Goal: Transaction & Acquisition: Purchase product/service

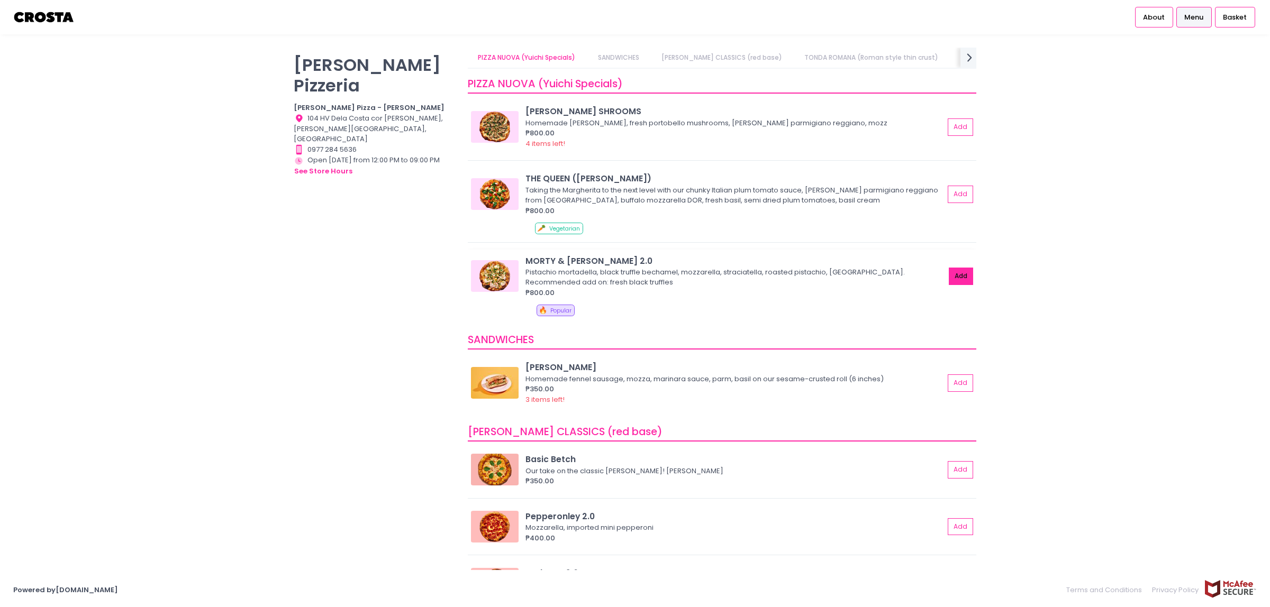
click at [949, 273] on button "Add" at bounding box center [961, 276] width 24 height 17
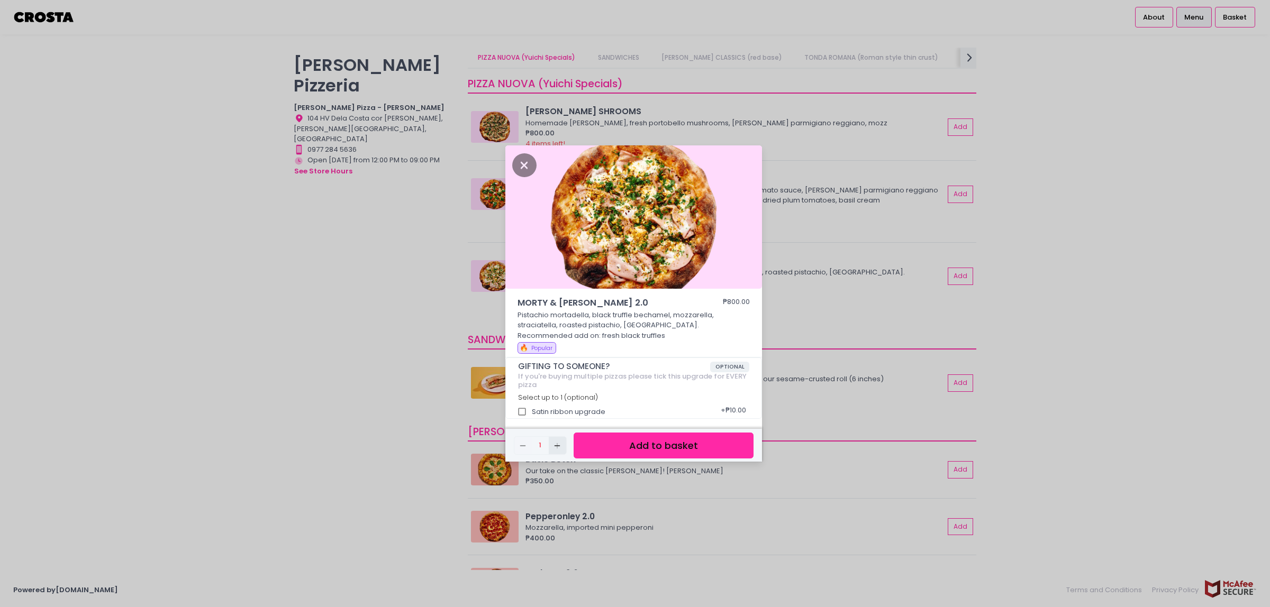
click at [554, 448] on icon "Add Created with Sketch." at bounding box center [557, 446] width 8 height 8
click at [636, 448] on button "Add to basket" at bounding box center [664, 446] width 180 height 26
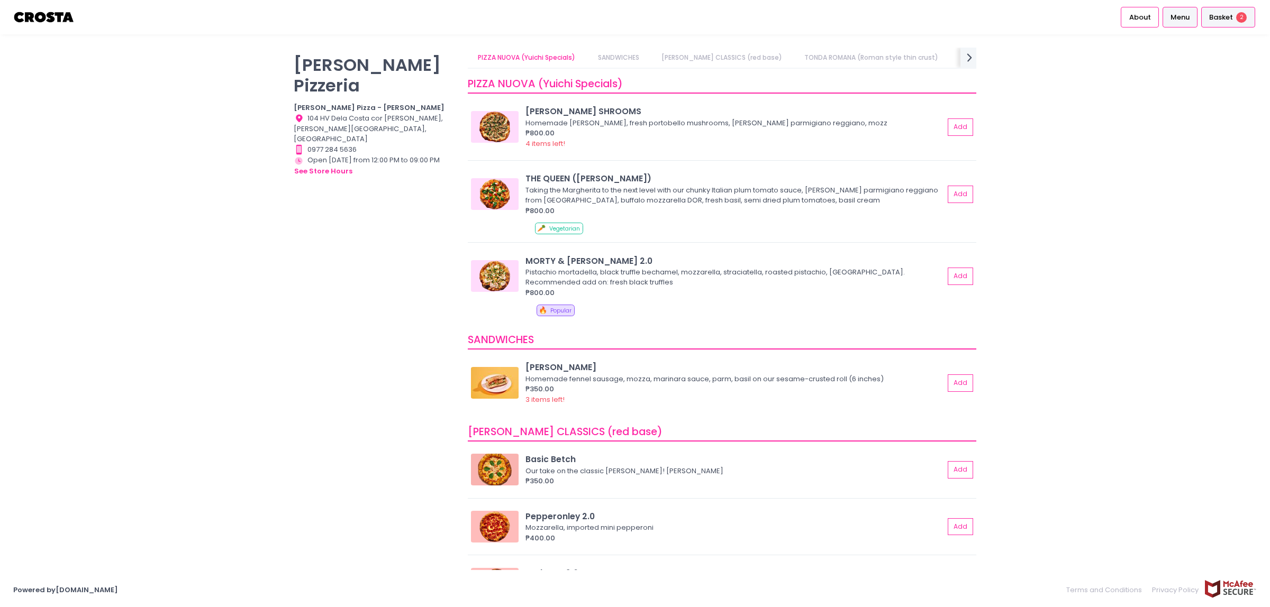
click at [1220, 15] on span "Basket" at bounding box center [1221, 17] width 24 height 11
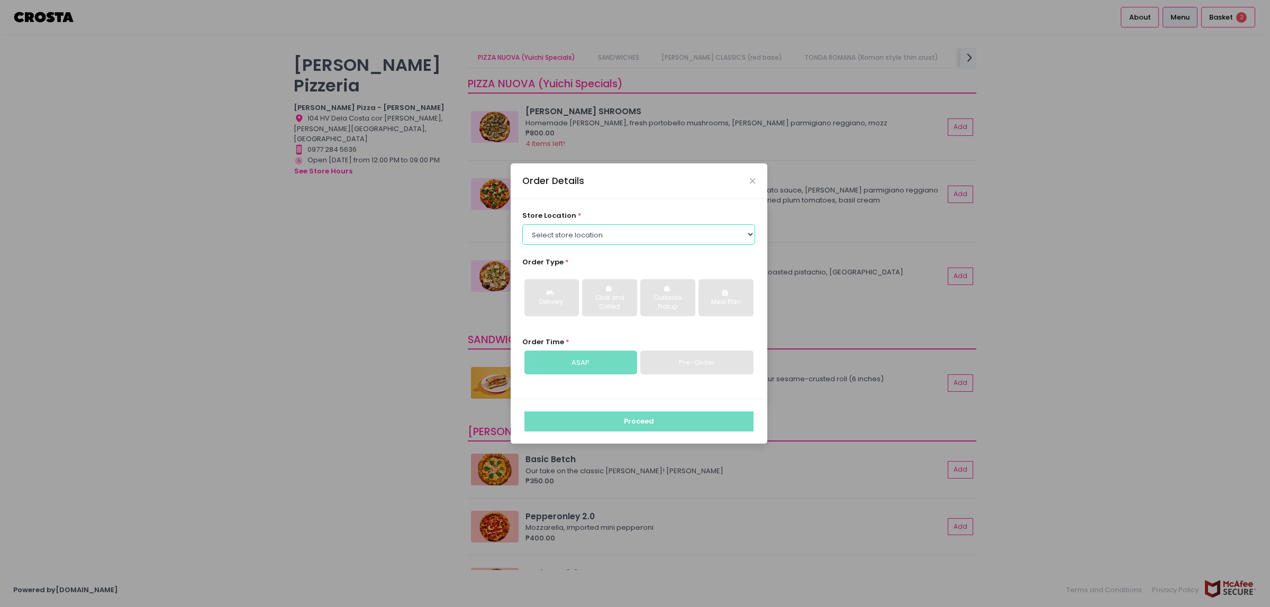
click at [601, 239] on select "Select store location [PERSON_NAME] Pizza - [PERSON_NAME] Pizza - [GEOGRAPHIC_D…" at bounding box center [638, 234] width 233 height 20
select select "5fabb2e53664a8677beaeb89"
click at [522, 224] on select "Select store location [PERSON_NAME] Pizza - [PERSON_NAME] Pizza - [GEOGRAPHIC_D…" at bounding box center [638, 234] width 233 height 20
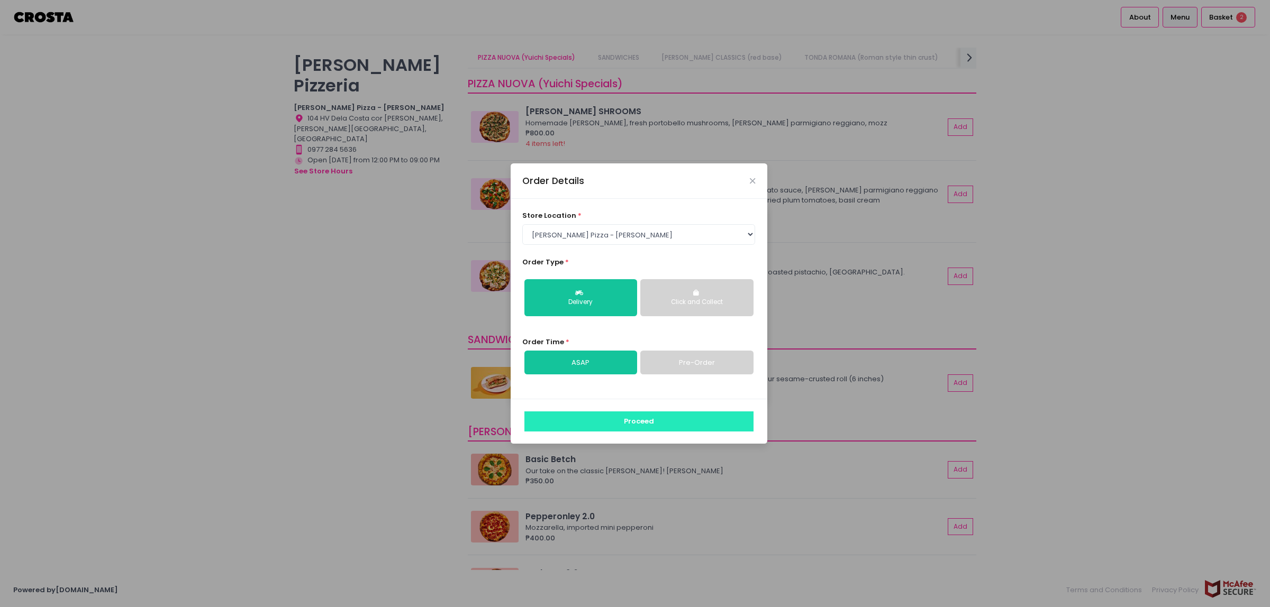
click at [634, 416] on button "Proceed" at bounding box center [638, 422] width 229 height 20
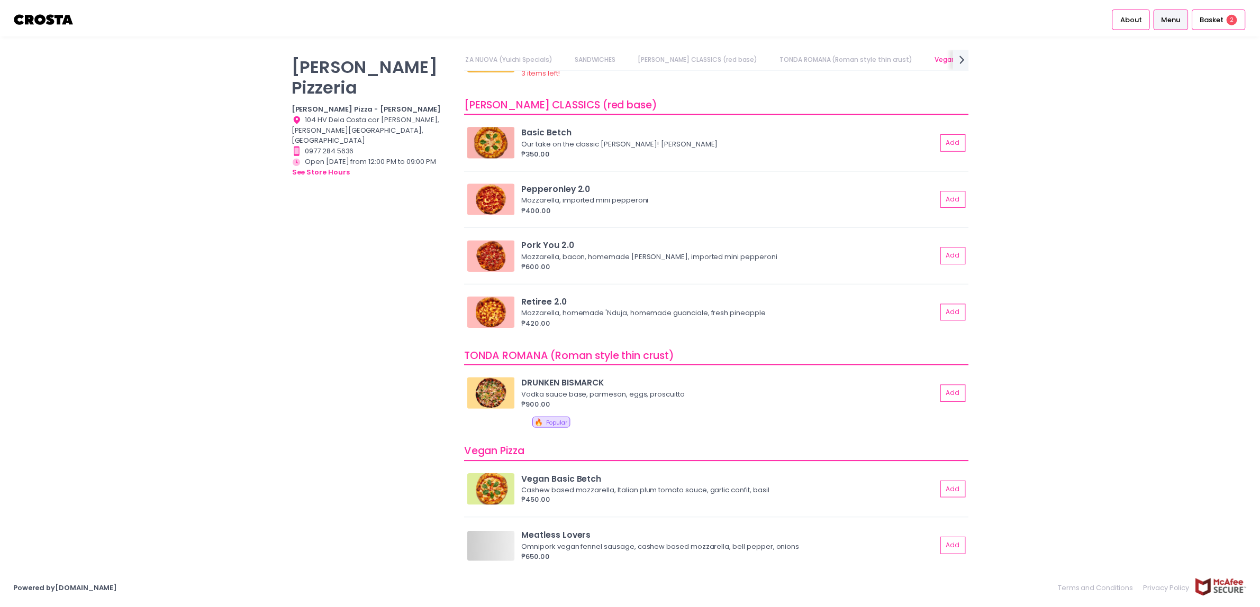
scroll to position [331, 0]
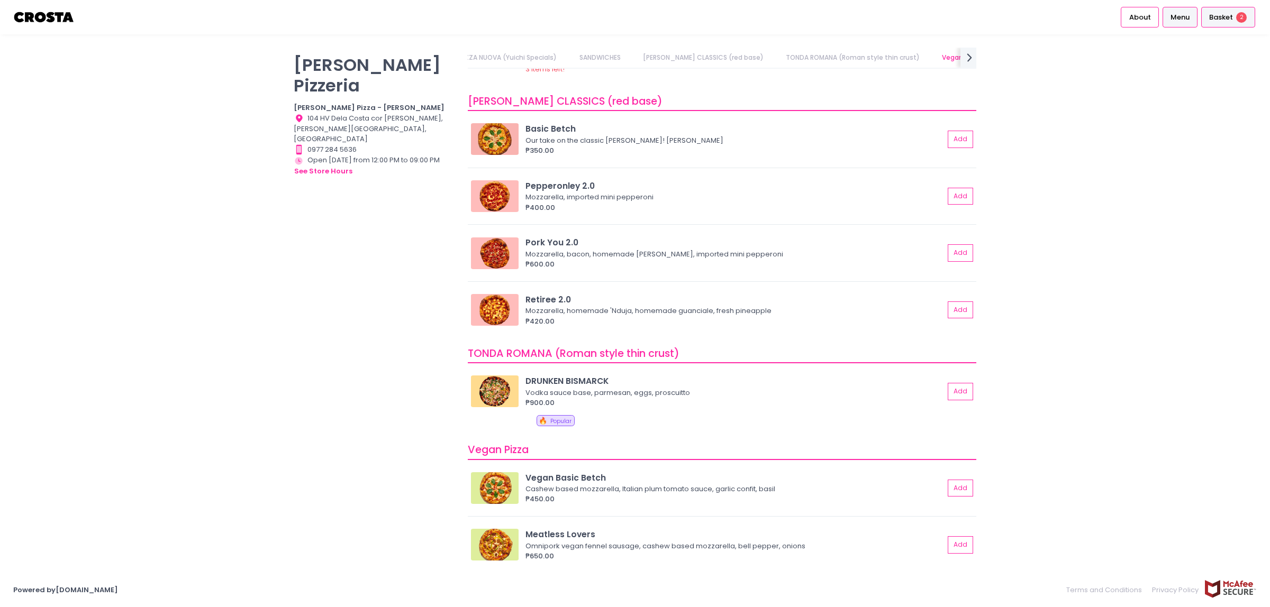
click at [1218, 10] on div "Basket 2" at bounding box center [1228, 17] width 54 height 21
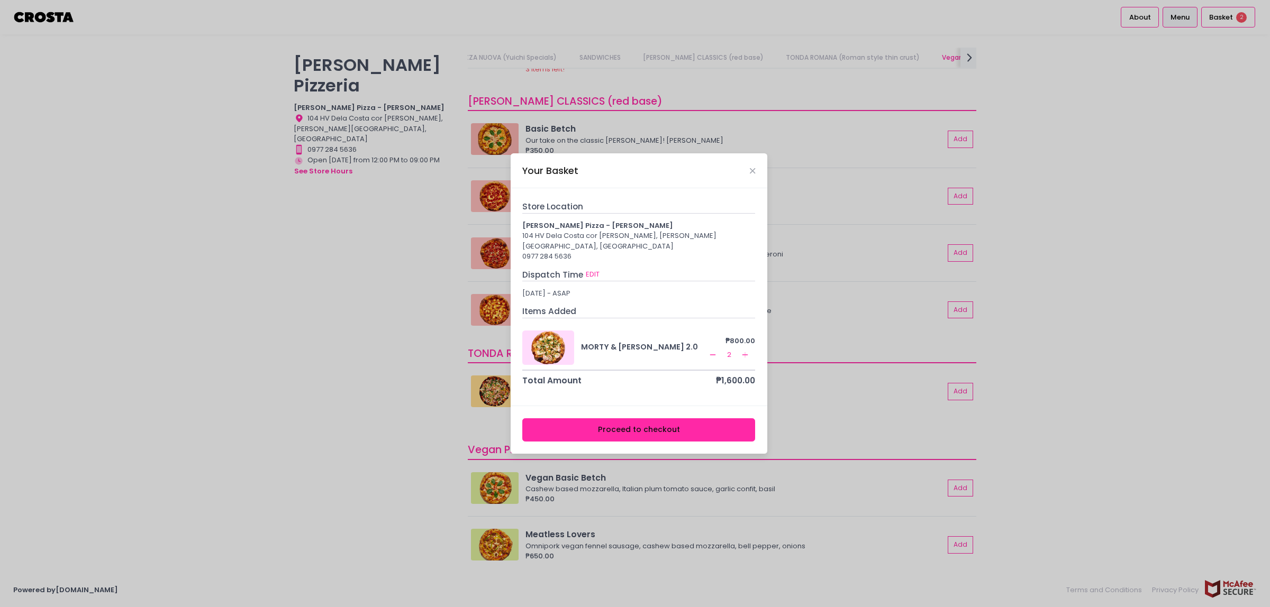
click at [661, 422] on button "Proceed to checkout" at bounding box center [638, 430] width 233 height 24
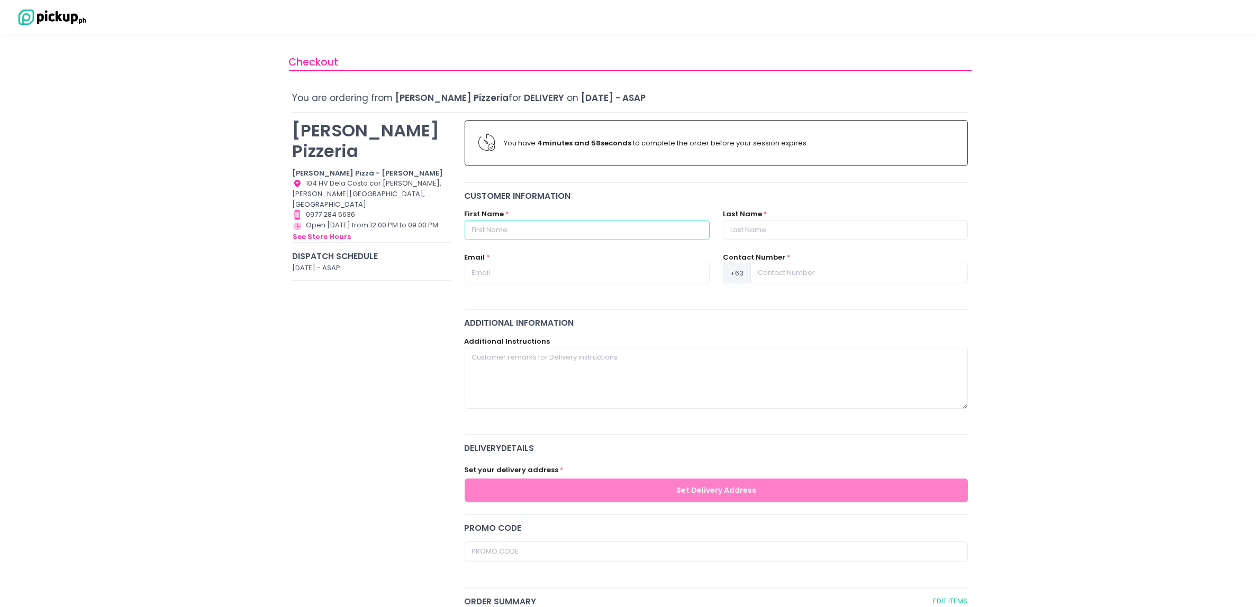
click at [659, 236] on input "text" at bounding box center [587, 230] width 245 height 20
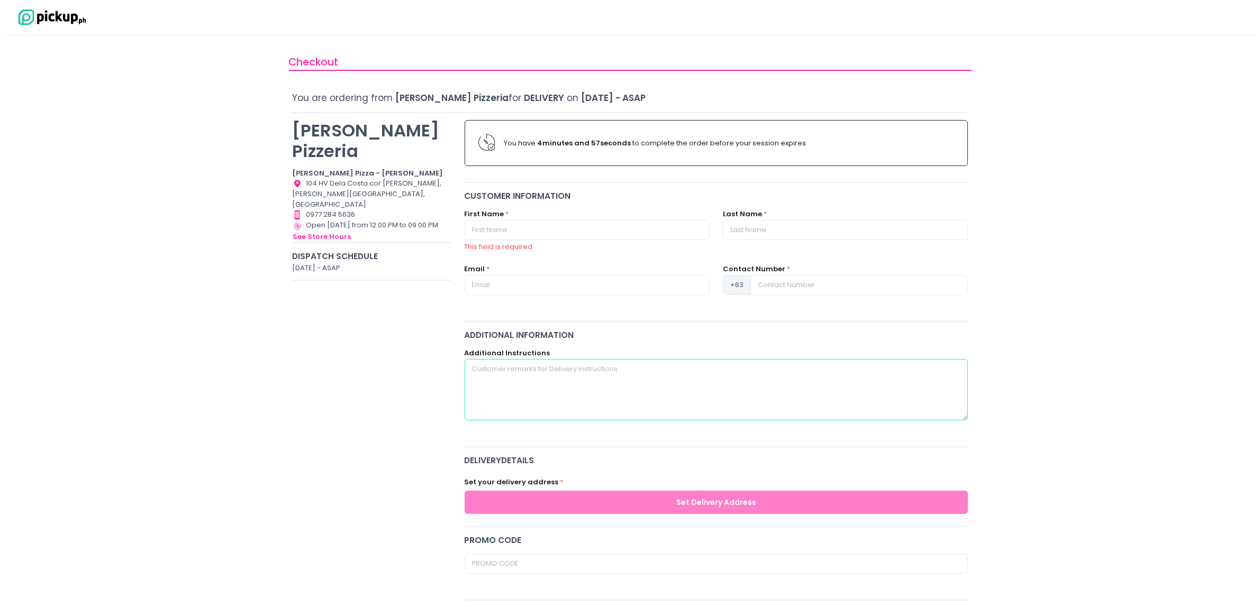
click at [599, 383] on textarea at bounding box center [717, 389] width 504 height 61
paste textarea "[PERSON_NAME] Bodyline Int'l Inc. 000-130-638-000 Solid [PERSON_NAME] Bldg., [P…"
click at [588, 365] on textarea "[PERSON_NAME] Bodyline Int'l Inc. 000-130-638-000 Solid [PERSON_NAME] Bldg., [P…" at bounding box center [717, 389] width 504 height 61
click at [643, 414] on textarea "[PERSON_NAME] Bodyline Int'l Inc. 000-130-638-000 Solid [PERSON_NAME] Bldg., [P…" at bounding box center [717, 389] width 504 height 61
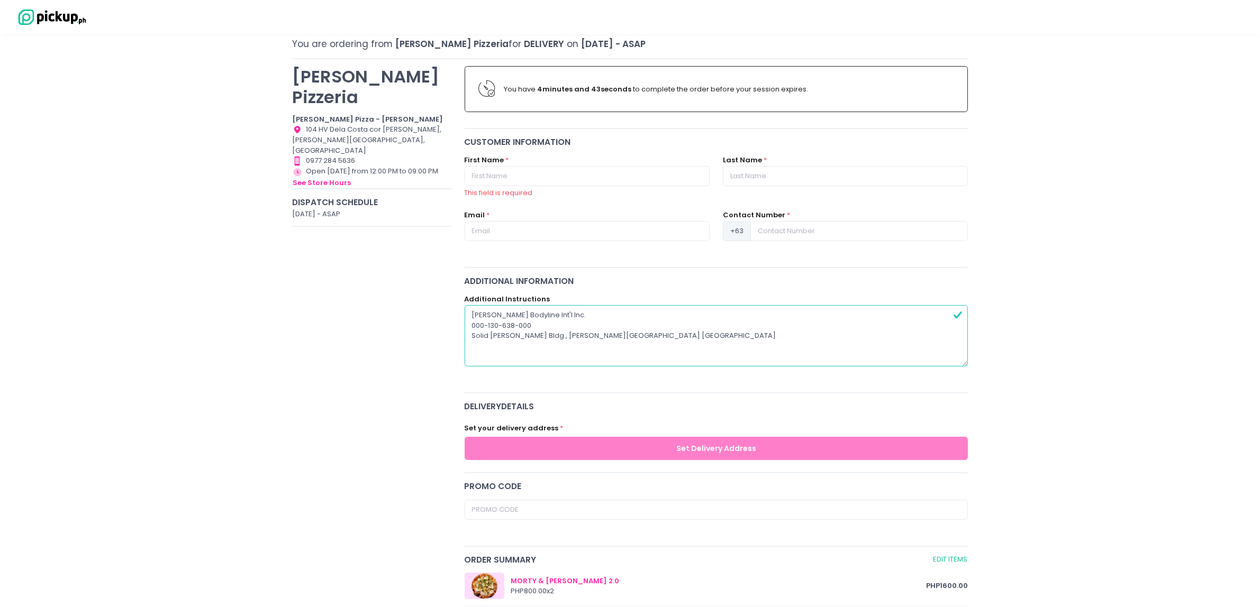
scroll to position [132, 0]
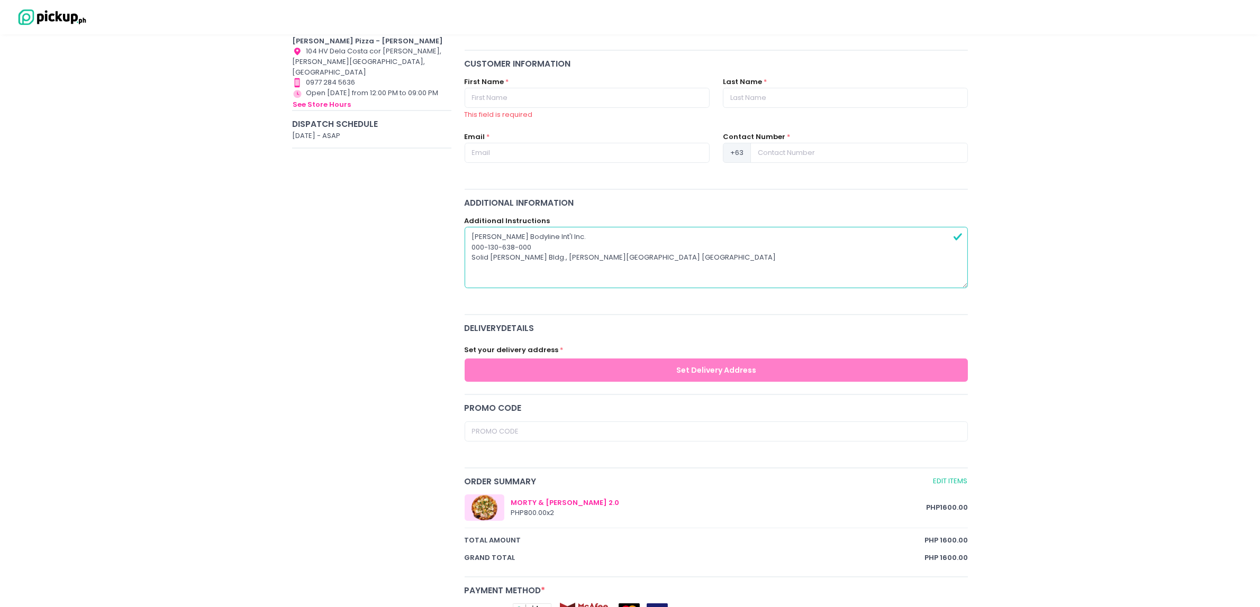
type textarea "[PERSON_NAME] Bodyline Int'l Inc. 000-130-638-000 Solid [PERSON_NAME] Bldg., [P…"
click at [551, 99] on input "text" at bounding box center [587, 98] width 245 height 20
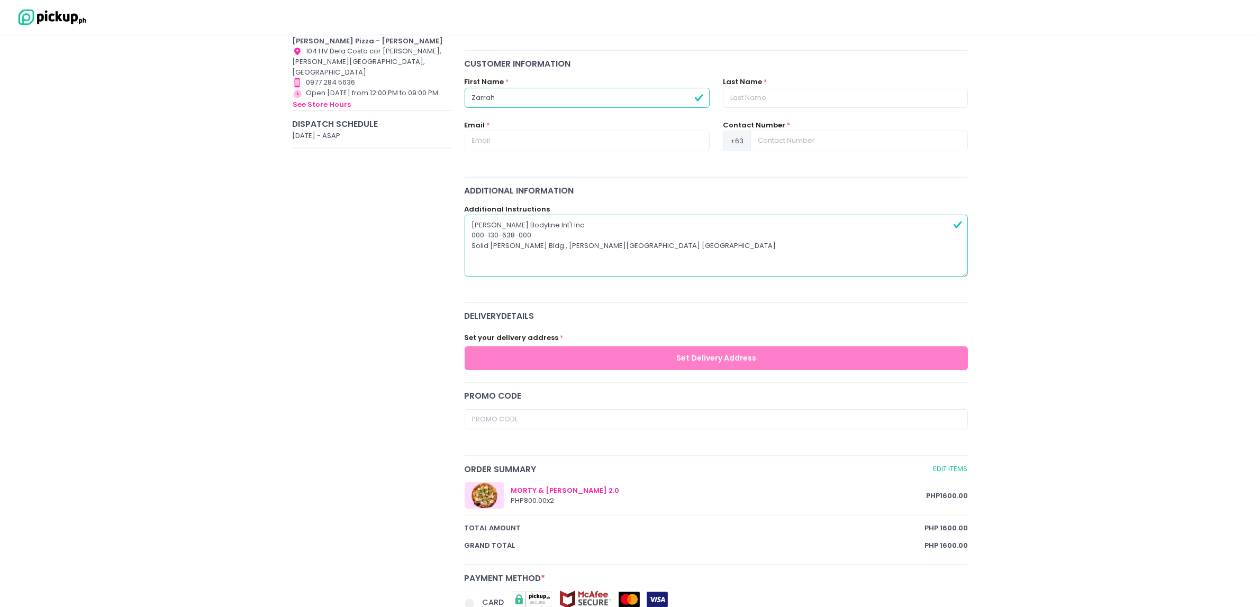
type input "Zarrah"
click at [778, 103] on input "text" at bounding box center [845, 98] width 245 height 20
type input "Abelay"
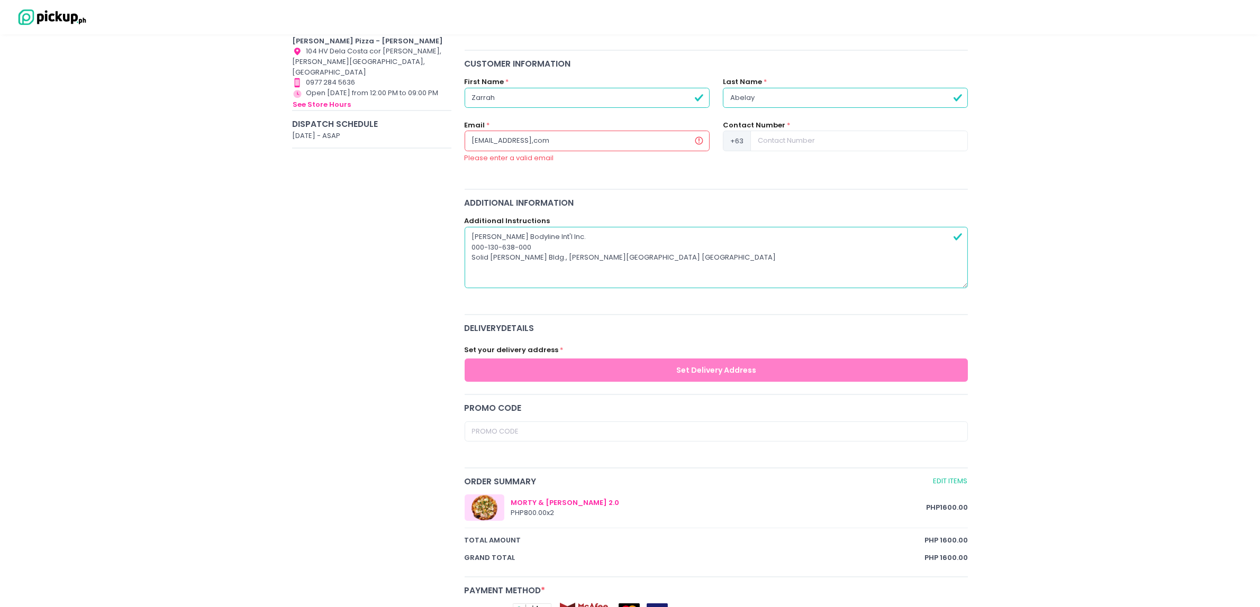
click at [531, 139] on input "pcgmfbi@gmail,com" at bounding box center [587, 141] width 245 height 20
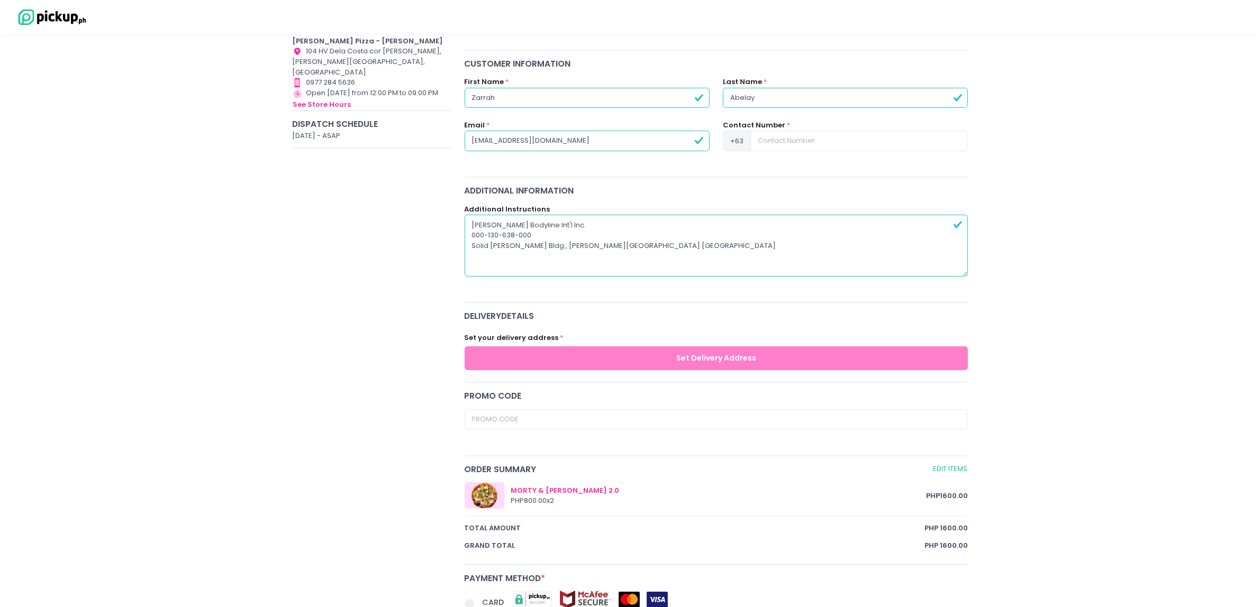
type input "[EMAIL_ADDRESS][DOMAIN_NAME]"
click at [887, 137] on input at bounding box center [858, 141] width 217 height 20
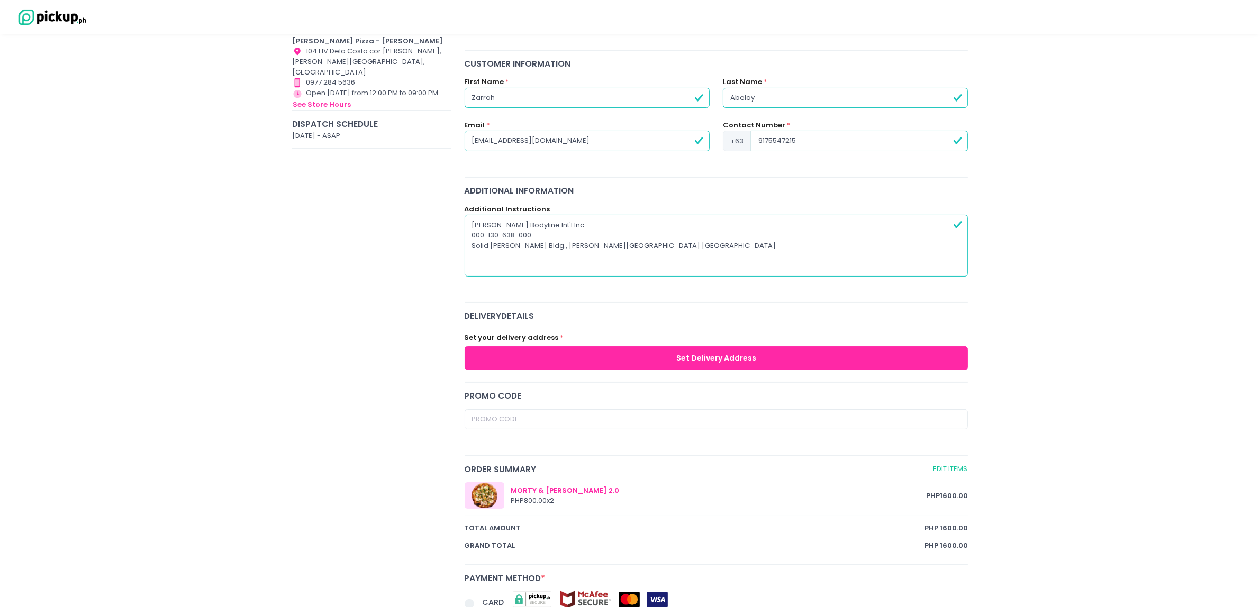
type input "9175547215"
click at [1078, 203] on div "Checkout You are ordering from Crosta Pizzeria for Delivery on October 2, 2025 …" at bounding box center [630, 350] width 1260 height 870
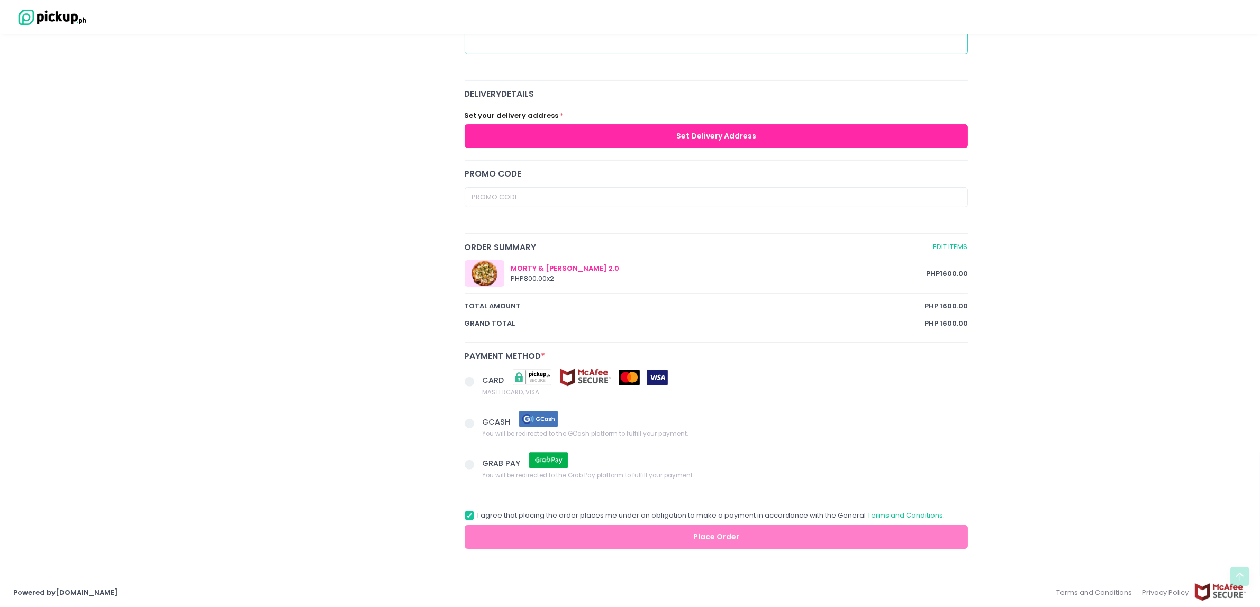
scroll to position [355, 0]
click at [671, 127] on button "Set Delivery Address" at bounding box center [717, 136] width 504 height 24
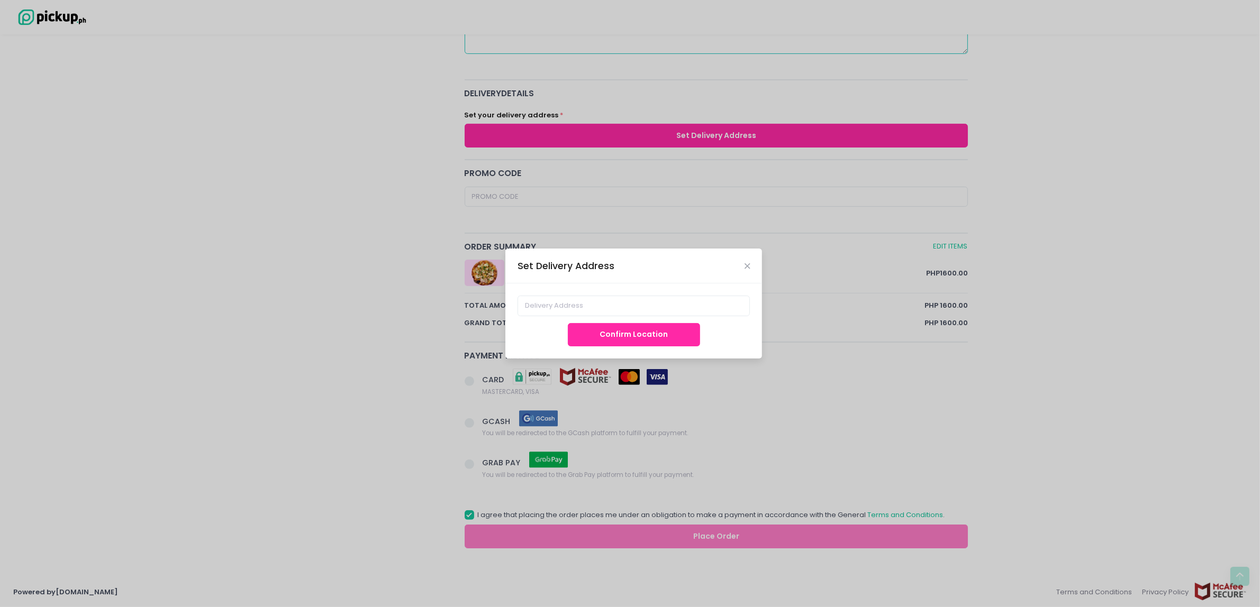
click at [750, 271] on div "Set Delivery Address" at bounding box center [633, 266] width 257 height 35
click at [749, 266] on icon "Close" at bounding box center [746, 266] width 5 height 8
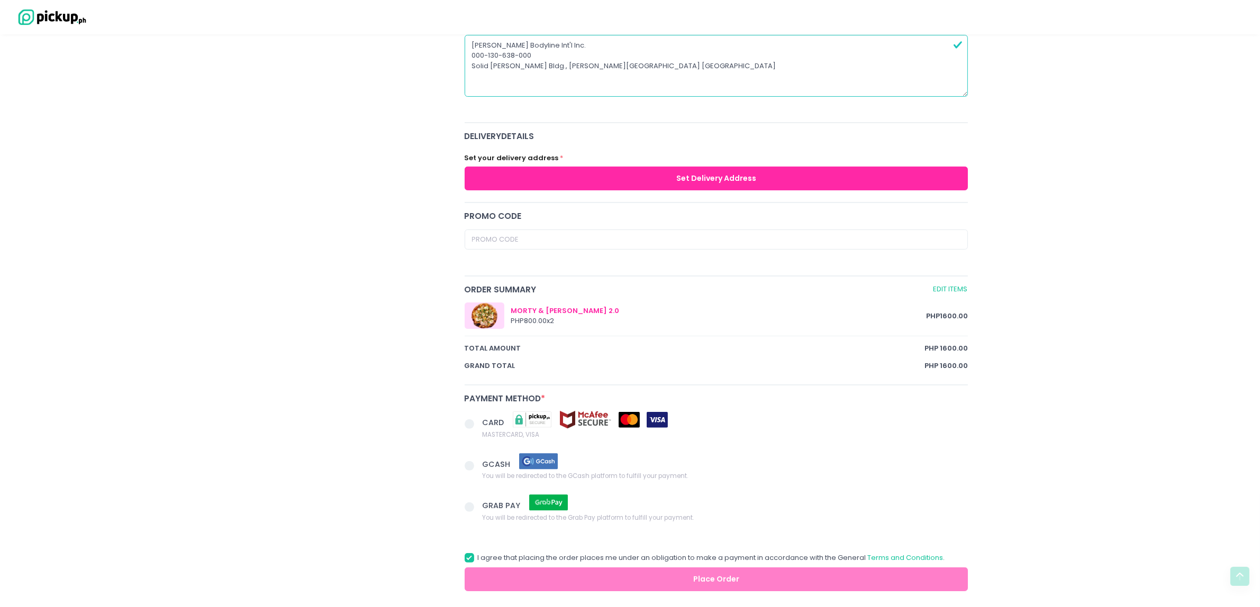
scroll to position [289, 0]
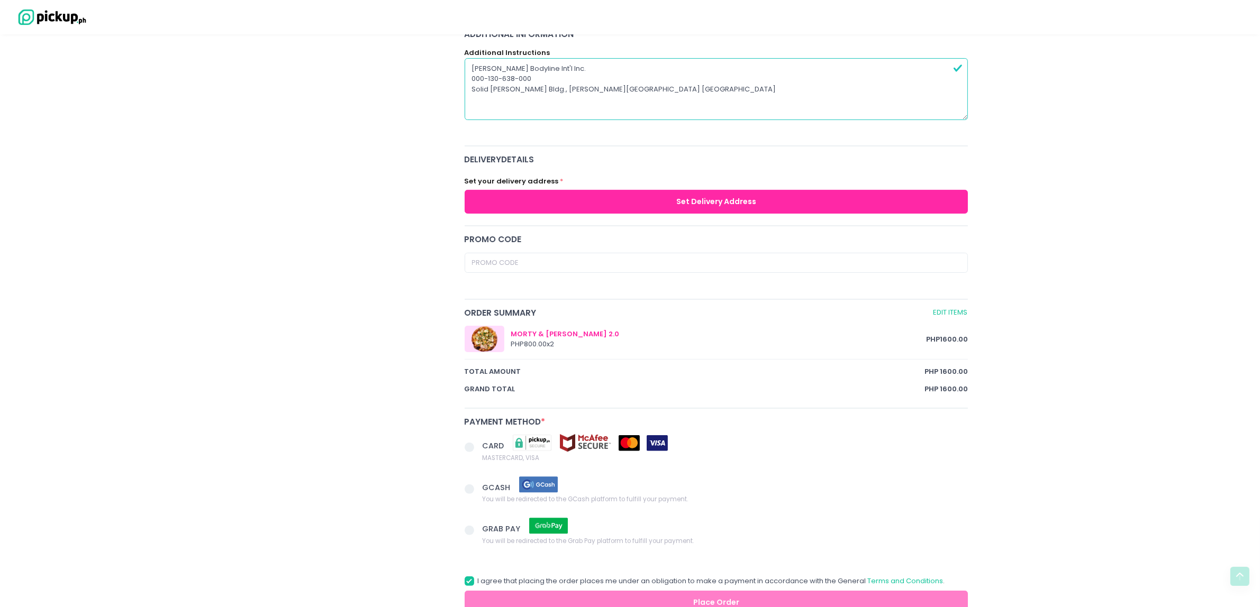
click at [730, 202] on button "Set Delivery Address" at bounding box center [717, 202] width 504 height 24
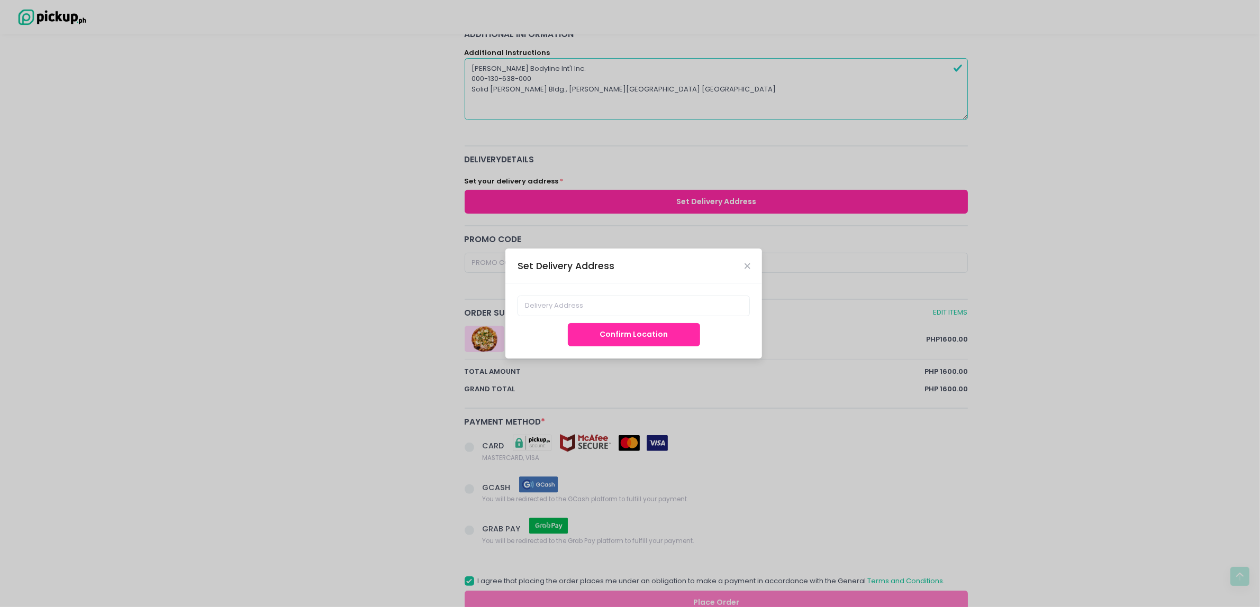
click at [571, 290] on div "Confirm Location" at bounding box center [633, 321] width 257 height 75
click at [570, 299] on input at bounding box center [633, 306] width 233 height 20
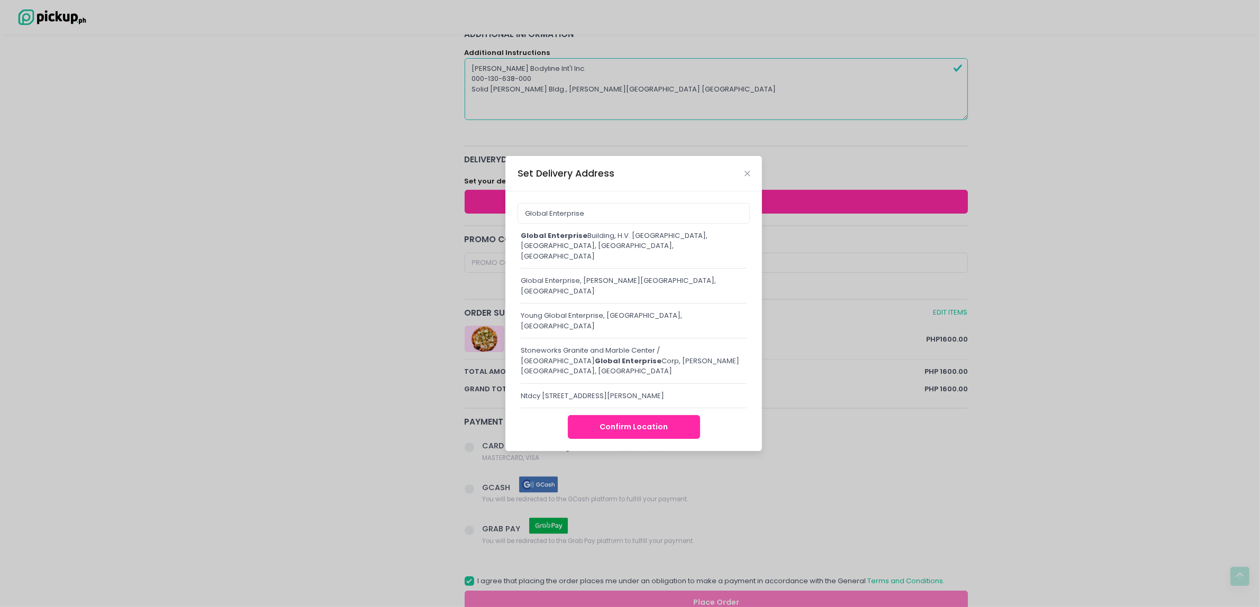
click at [602, 261] on div "Global Enterprise Building, H.V. Dela Costa, Makati City, Metro Manila, Philipp…" at bounding box center [634, 250] width 226 height 39
type input "Global Enterprise Building, H.V. Dela Costa, Makati City, Metro Manila, Philipp…"
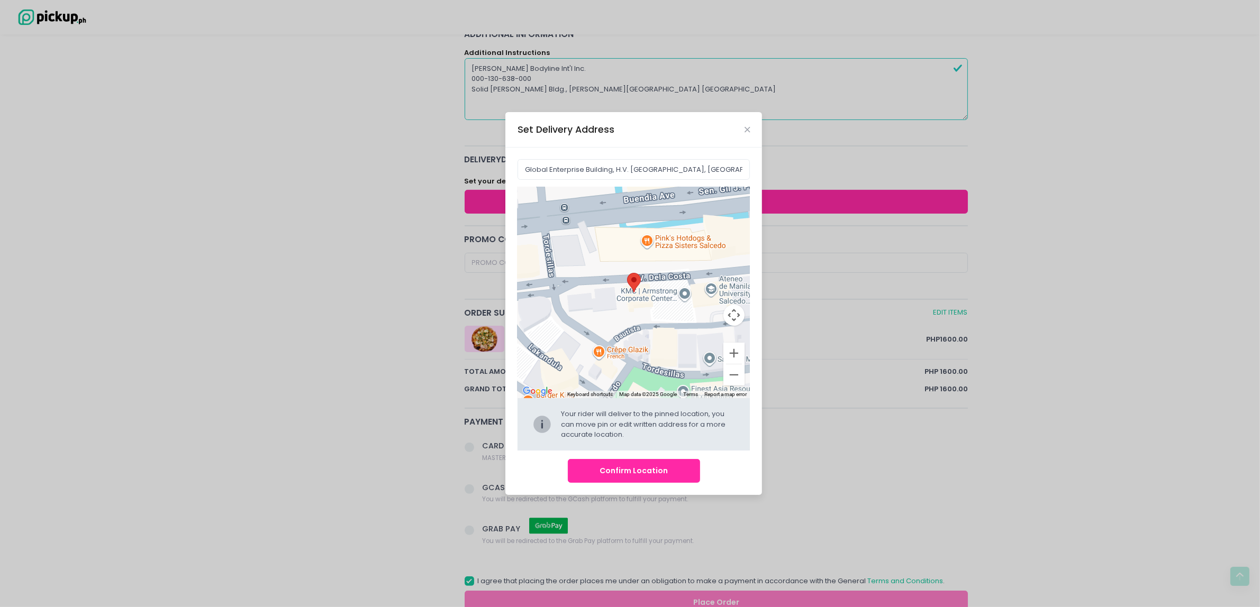
click at [662, 475] on button "Confirm Location" at bounding box center [634, 471] width 132 height 24
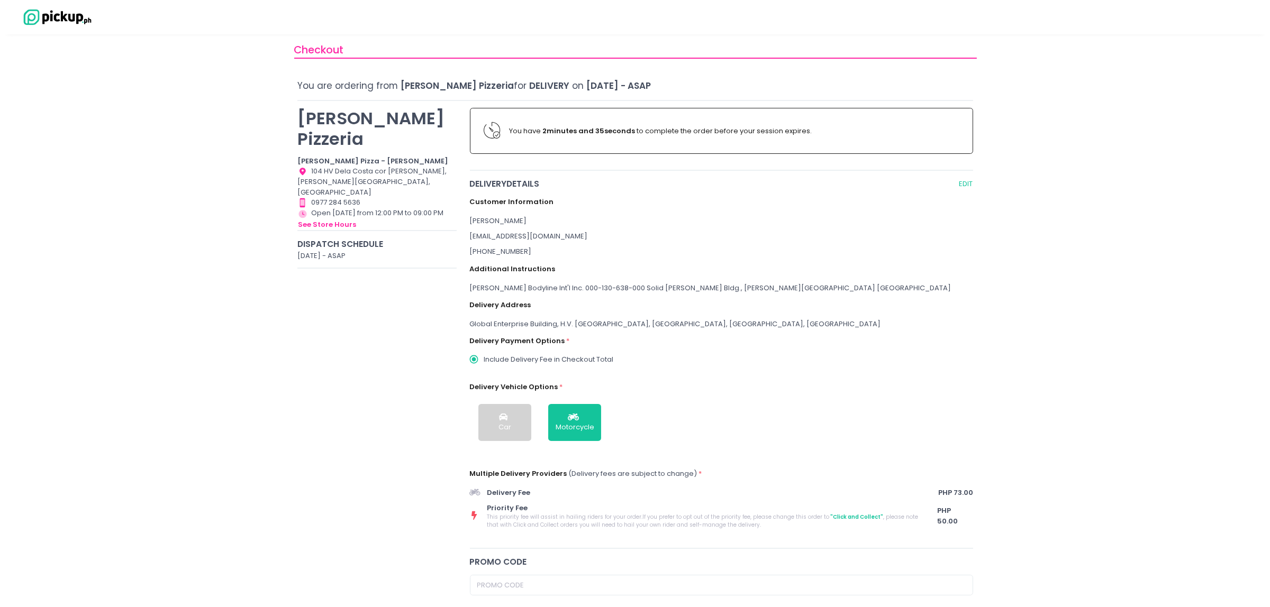
scroll to position [0, 0]
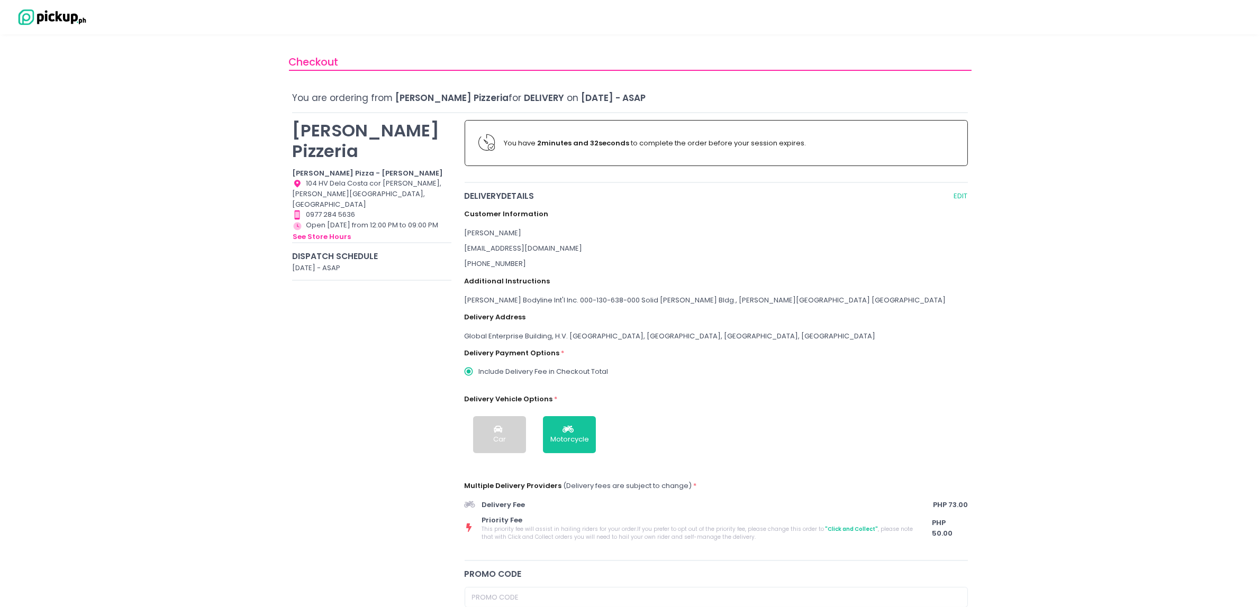
click at [645, 152] on div "You have 2 minutes and 32 seconds to complete the order before your session exp…" at bounding box center [717, 143] width 504 height 47
click at [373, 250] on div "Dispatch Schedule" at bounding box center [371, 256] width 159 height 12
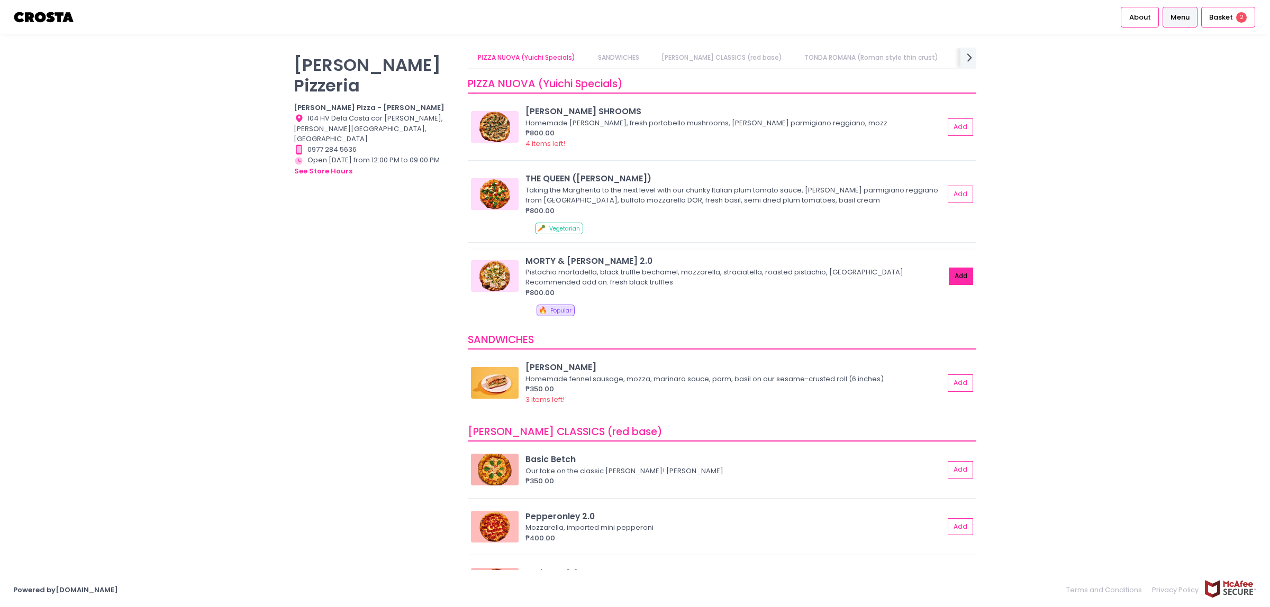
click at [949, 273] on button "Add" at bounding box center [961, 276] width 24 height 17
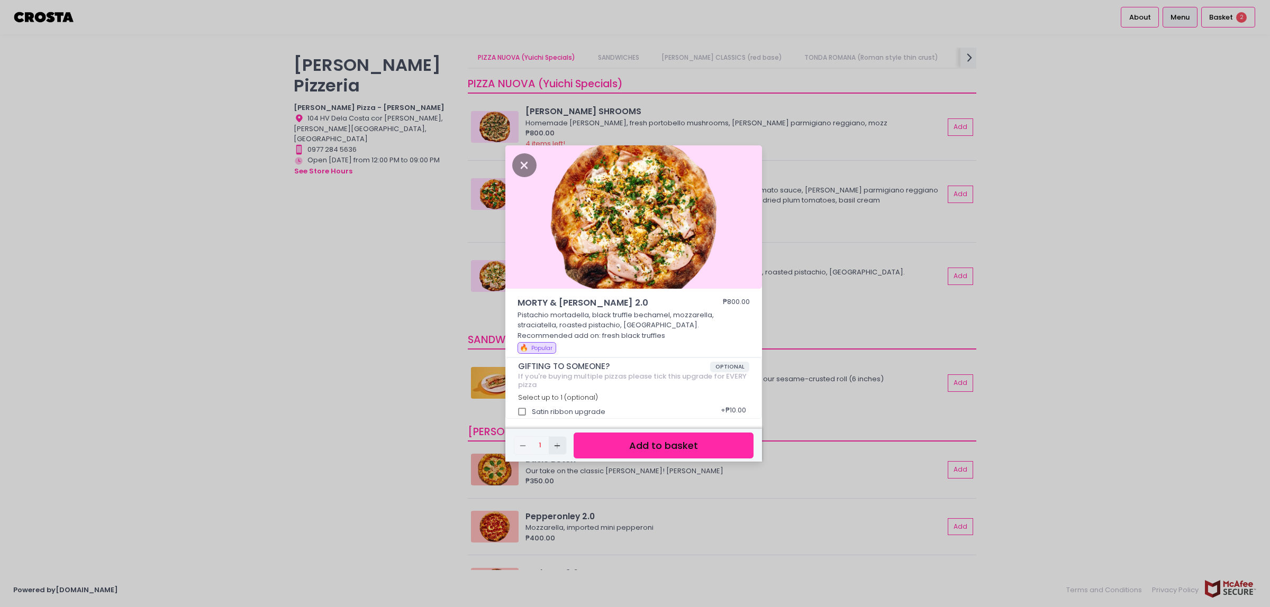
click at [551, 447] on button "Add Created with Sketch." at bounding box center [557, 445] width 17 height 17
click at [614, 450] on button "Add to basket" at bounding box center [664, 446] width 180 height 26
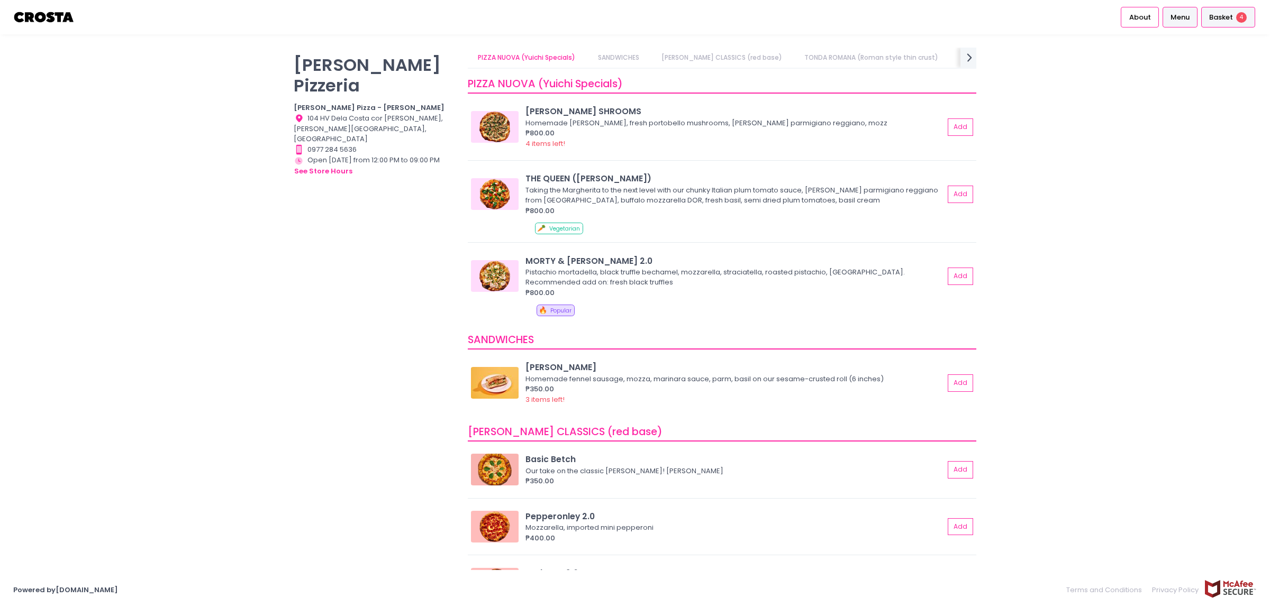
click at [1234, 15] on div "Basket 4" at bounding box center [1228, 17] width 54 height 21
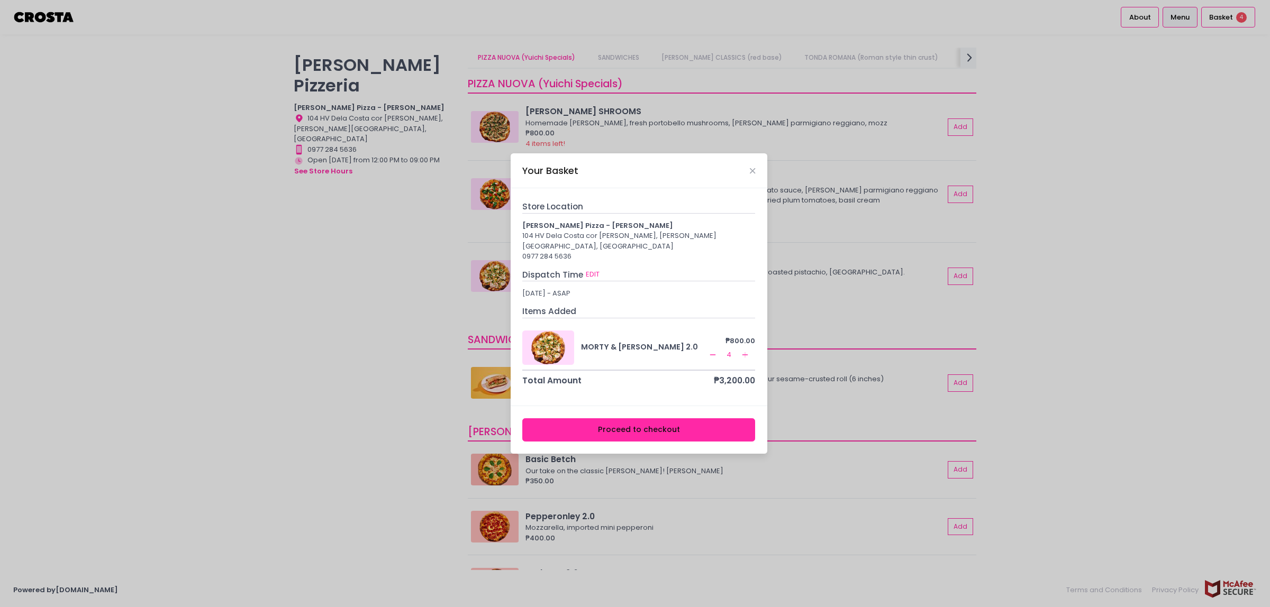
click at [713, 351] on icon "Remove Created with Sketch." at bounding box center [712, 355] width 8 height 8
click at [593, 269] on button "EDIT" at bounding box center [592, 275] width 15 height 12
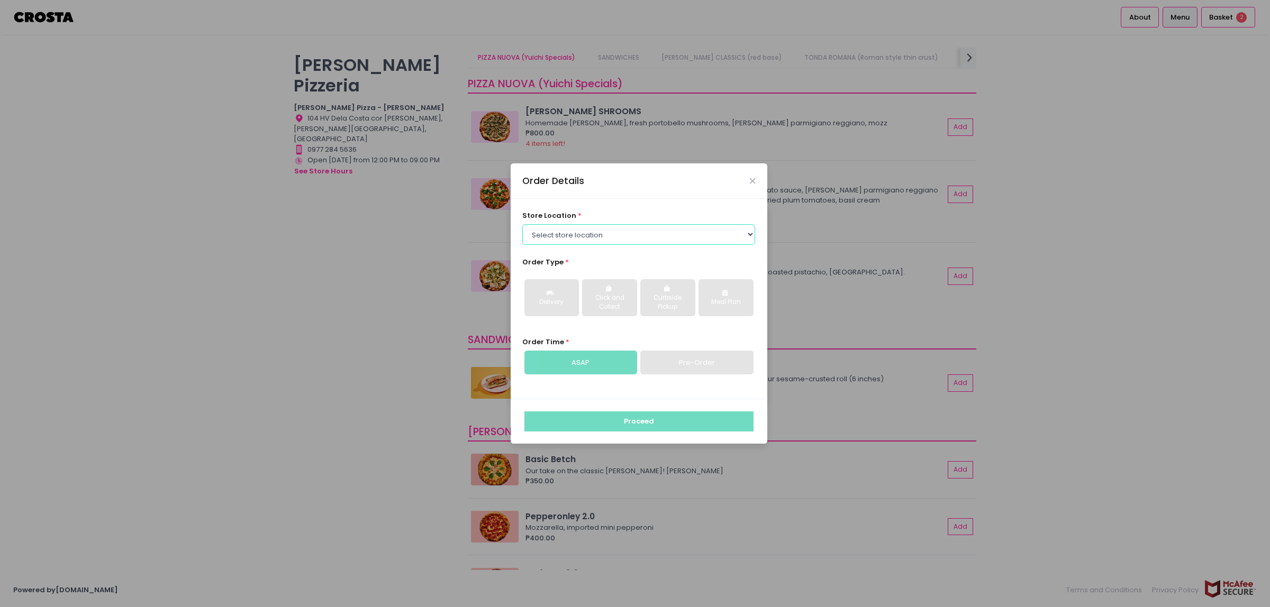
click at [594, 231] on select "Select store location [PERSON_NAME] Pizza - [PERSON_NAME] Pizza - [GEOGRAPHIC_D…" at bounding box center [638, 234] width 233 height 20
select select "5fabb2e53664a8677beaeb89"
click at [522, 224] on select "Select store location [PERSON_NAME] Pizza - [PERSON_NAME] Pizza - [GEOGRAPHIC_D…" at bounding box center [638, 234] width 233 height 20
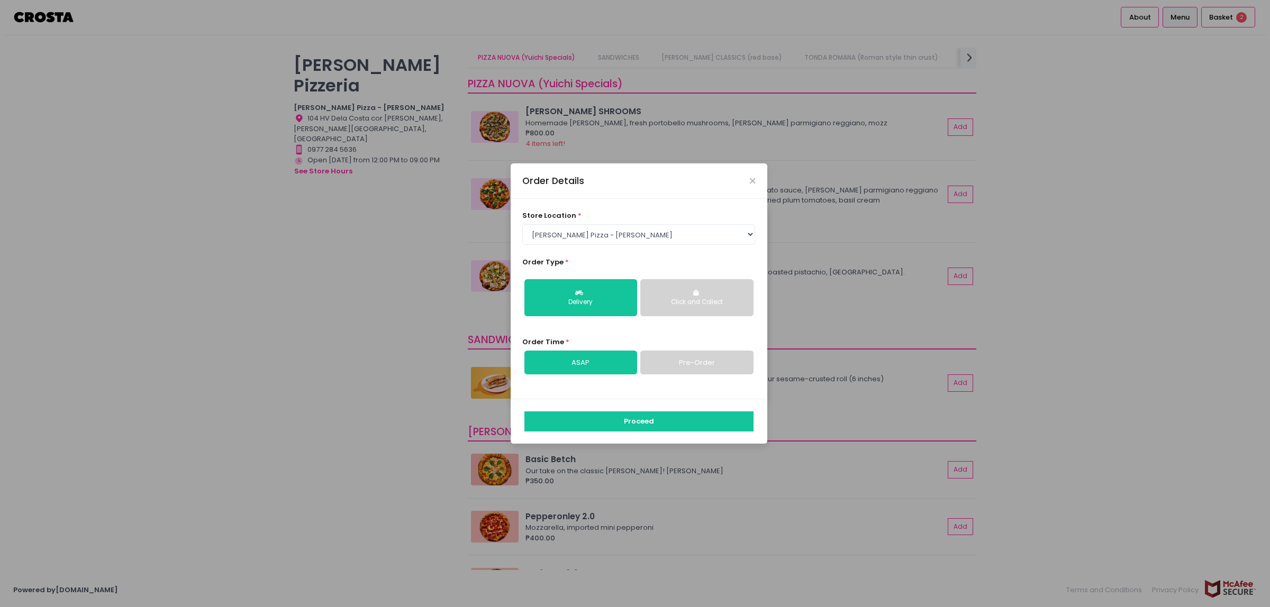
click at [685, 302] on div "Click and Collect" at bounding box center [697, 303] width 98 height 10
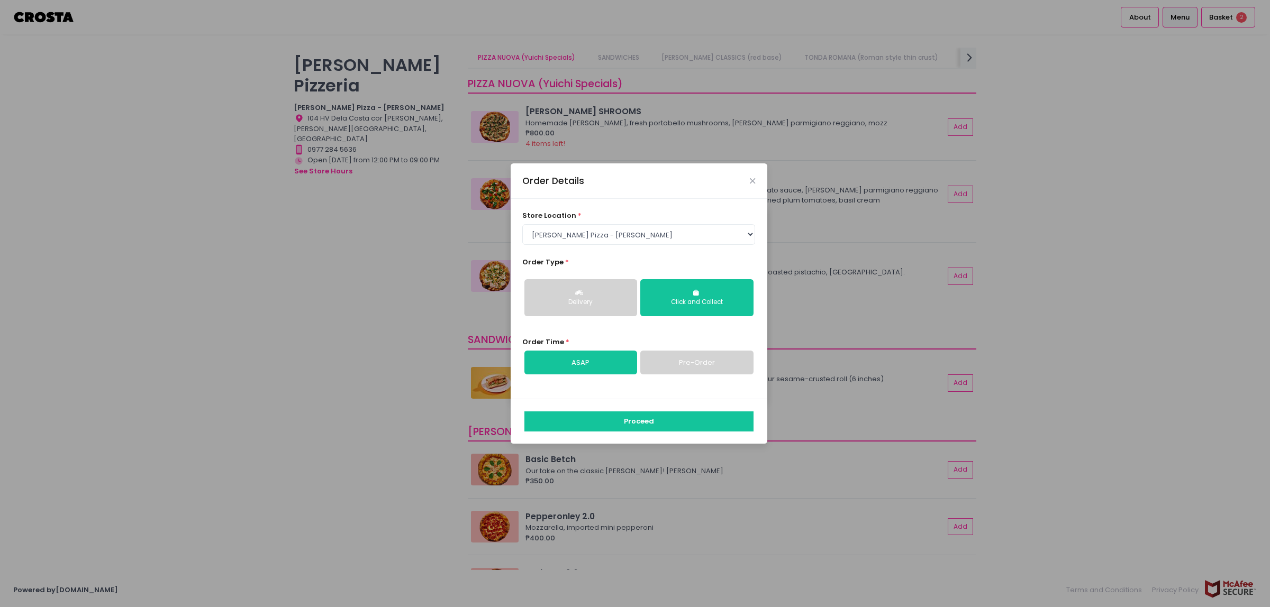
click at [604, 368] on link "ASAP" at bounding box center [580, 363] width 113 height 24
click at [691, 287] on button "Click and Collect" at bounding box center [696, 297] width 113 height 37
click at [593, 423] on button "Proceed" at bounding box center [638, 422] width 229 height 20
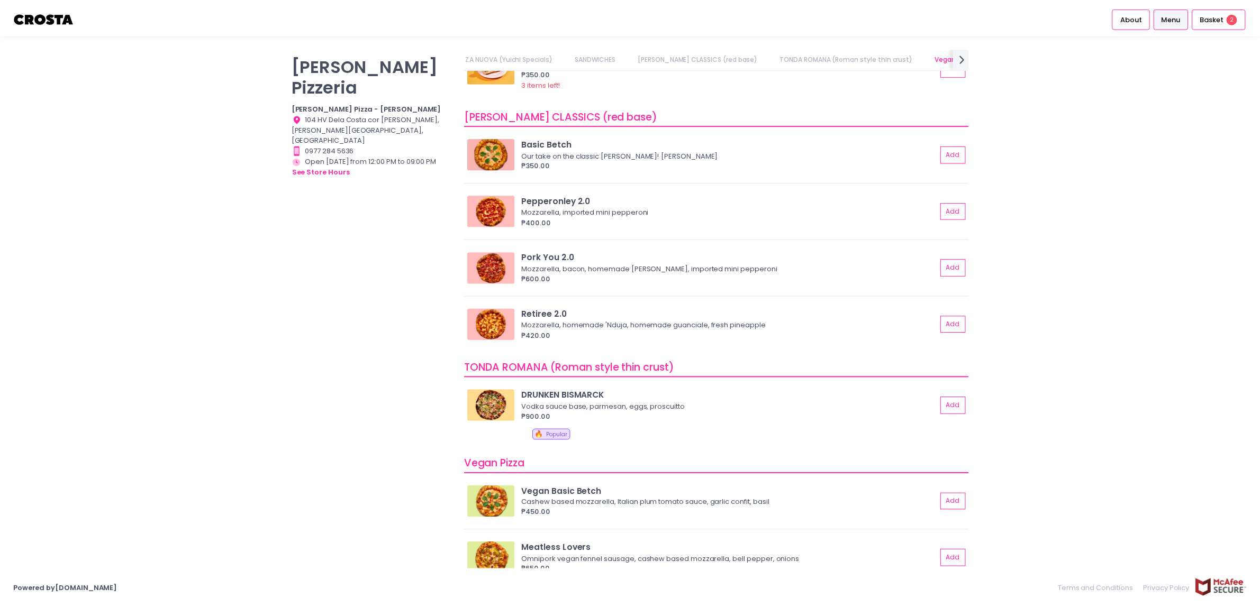
scroll to position [331, 0]
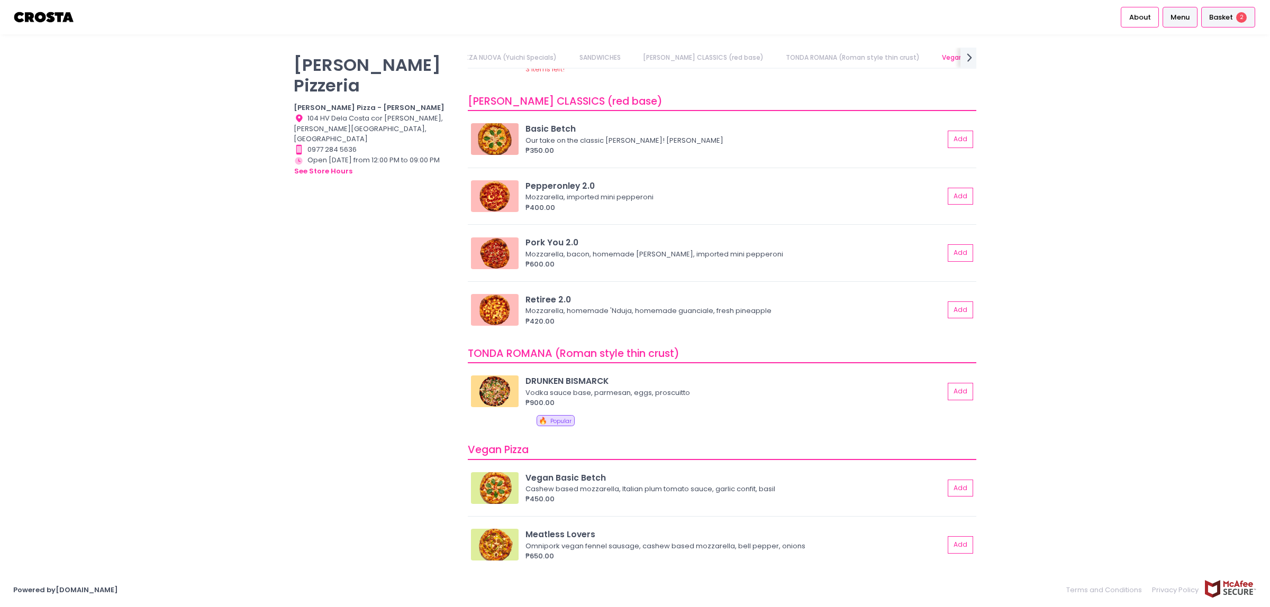
click at [1216, 14] on span "Basket" at bounding box center [1221, 17] width 24 height 11
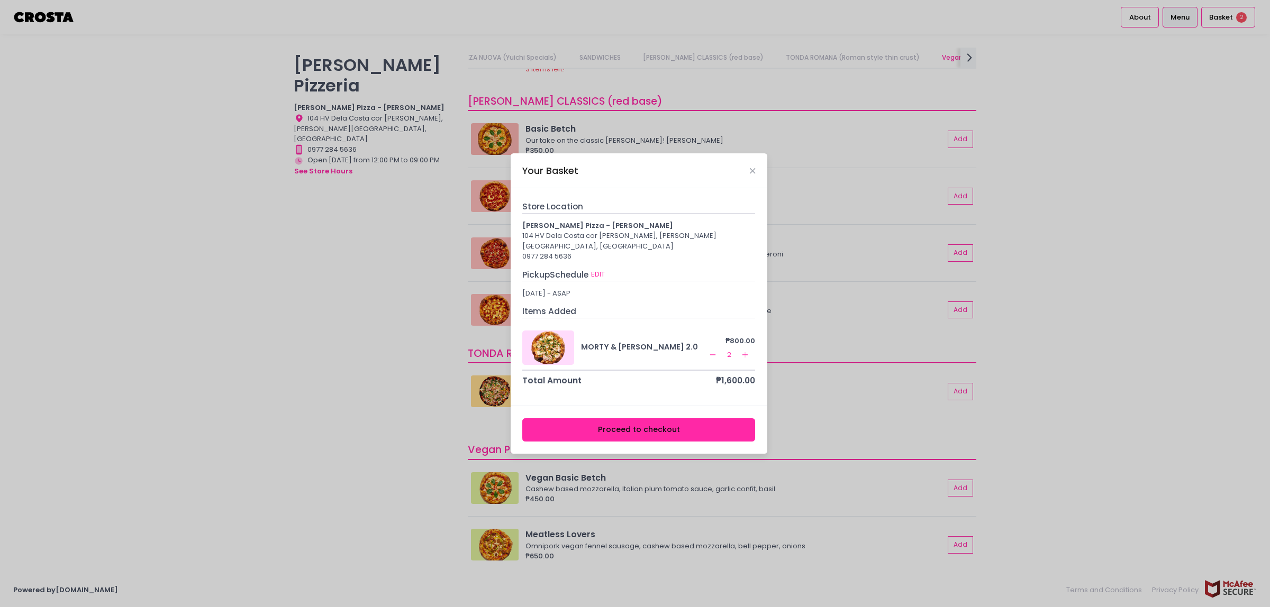
click at [643, 424] on button "Proceed to checkout" at bounding box center [638, 430] width 233 height 24
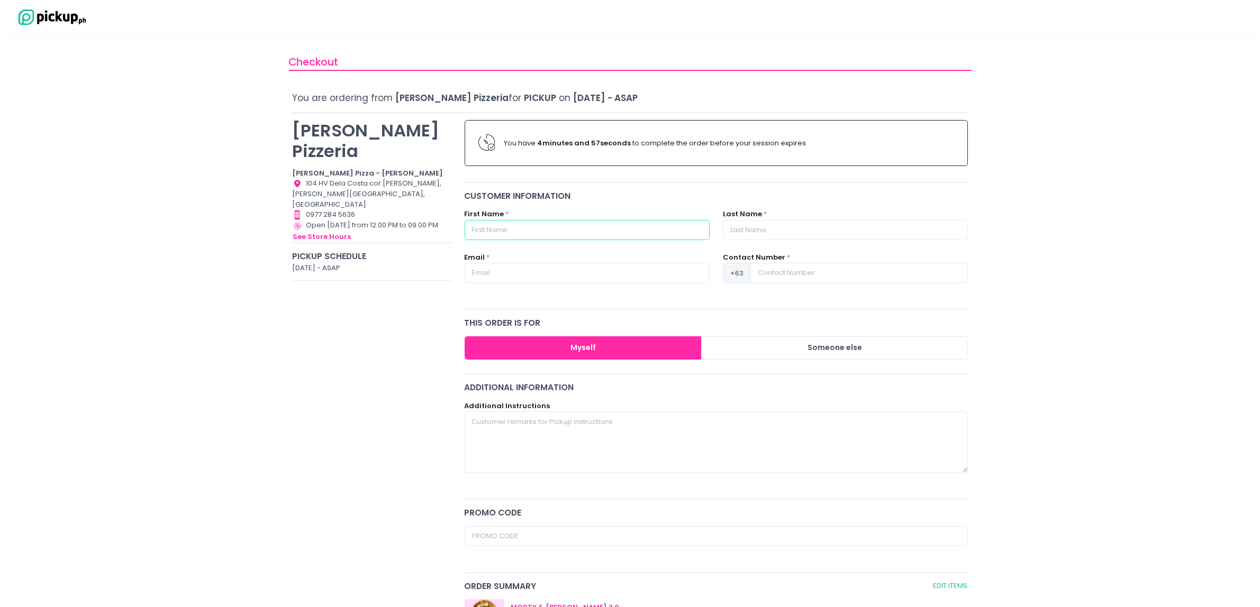
click at [544, 225] on input "text" at bounding box center [587, 230] width 245 height 20
type input "Zarrah"
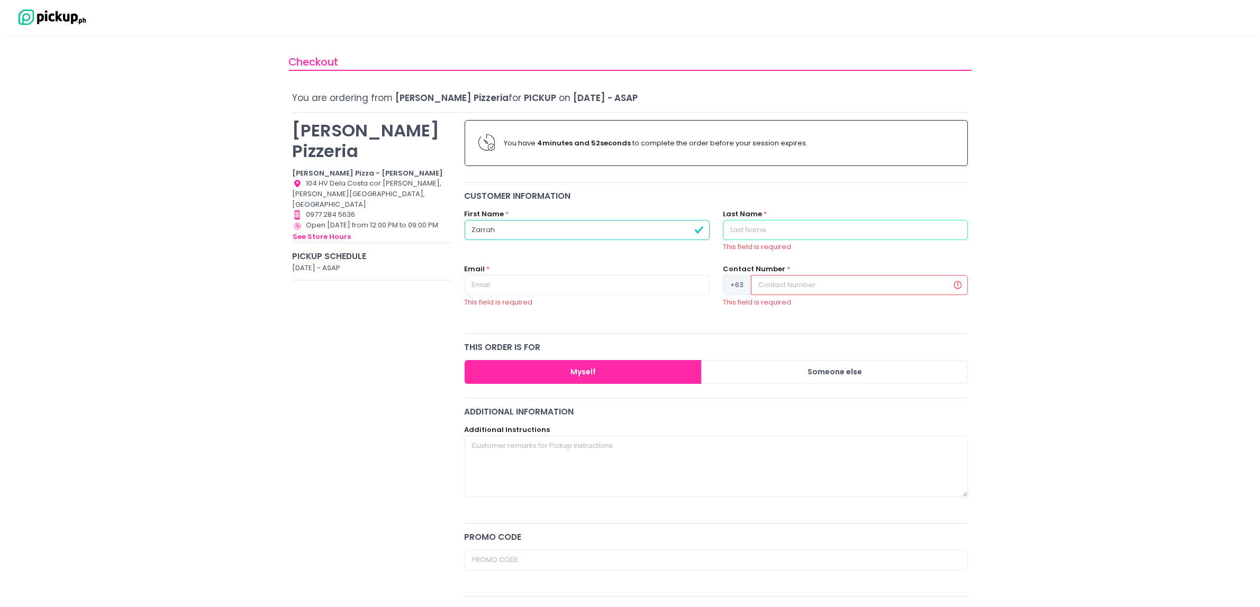
click at [765, 232] on input "text" at bounding box center [845, 230] width 245 height 20
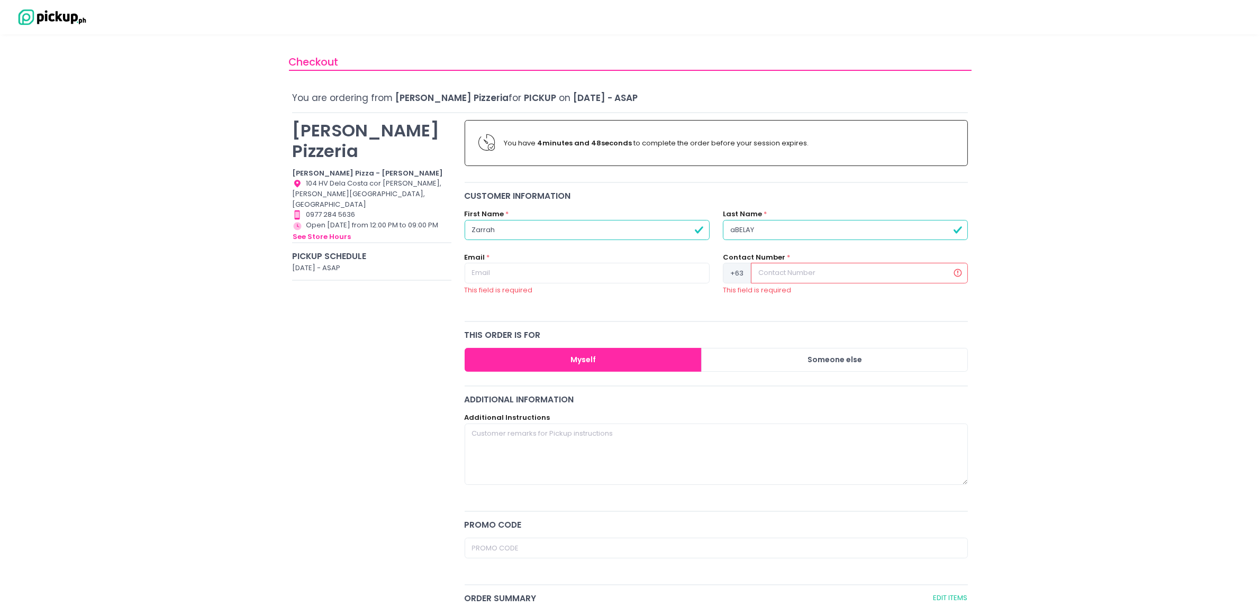
drag, startPoint x: 765, startPoint y: 232, endPoint x: 575, endPoint y: 228, distance: 190.0
click at [575, 228] on div "First Name * [PERSON_NAME] Last Name * [PERSON_NAME]" at bounding box center [716, 230] width 517 height 43
type input "Abelay"
type input "[EMAIL_ADDRESS][DOMAIN_NAME]"
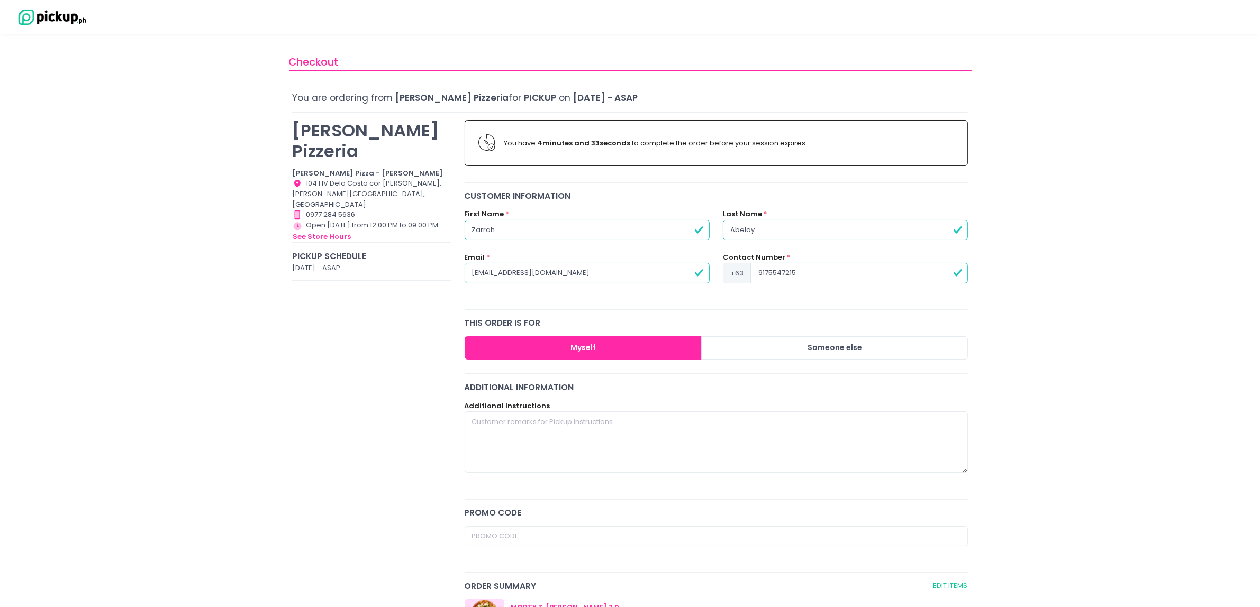
type input "9175547215"
click at [1030, 222] on div "Checkout You are ordering from [PERSON_NAME] Pizzeria for Pickup on [DATE] - AS…" at bounding box center [630, 471] width 1260 height 847
click at [494, 434] on textarea at bounding box center [717, 442] width 504 height 61
paste textarea "[PERSON_NAME] Bodyline Int'l Inc. 000-130-638-000 Solid [PERSON_NAME] Bldg., [P…"
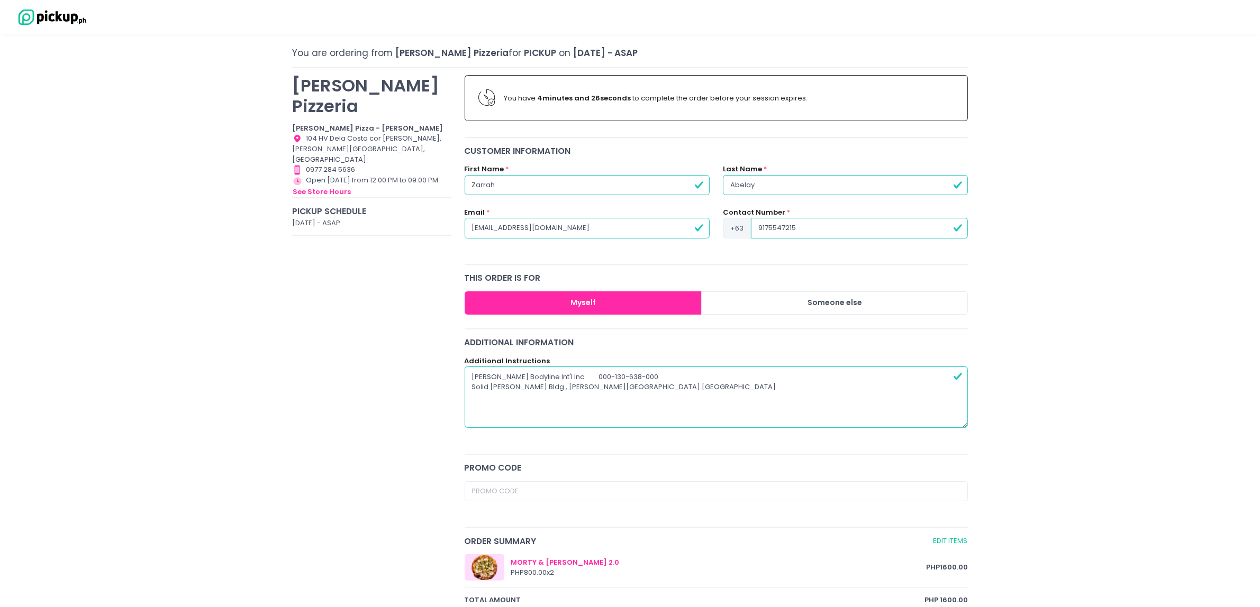
scroll to position [66, 0]
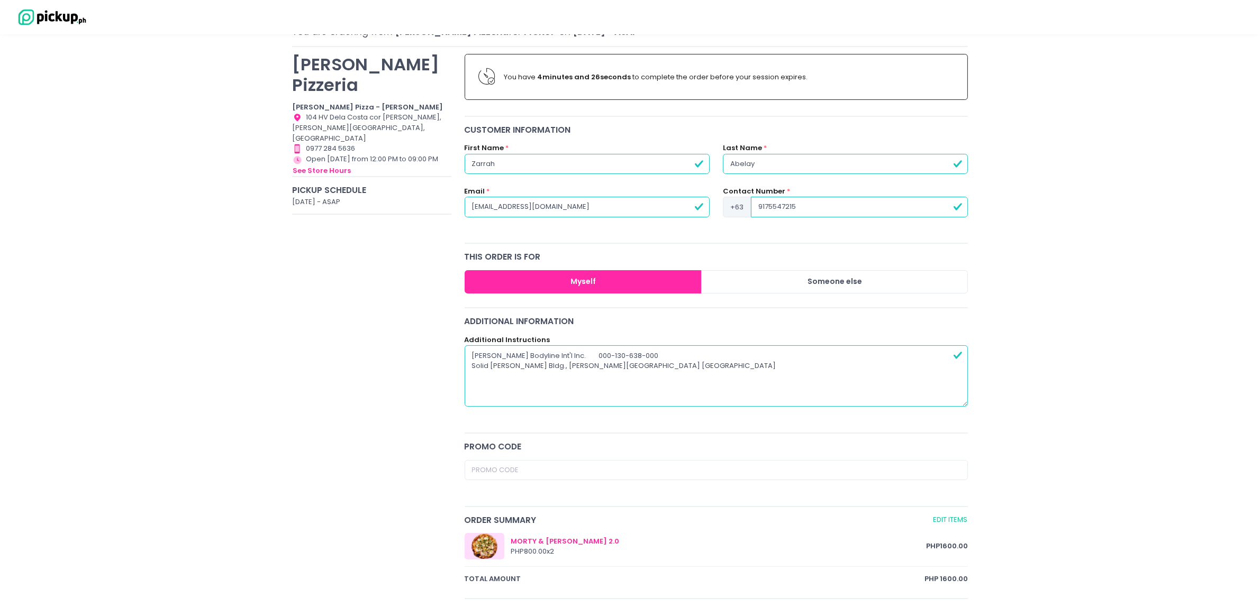
click at [588, 356] on textarea "[PERSON_NAME] Bodyline Int'l Inc. 000-130-638-000 Solid [PERSON_NAME] Bldg., [P…" at bounding box center [717, 375] width 504 height 61
type textarea "[PERSON_NAME] Bodyline Int'l Inc. 000-130-638-000 Solid [PERSON_NAME] Bldg., [P…"
click at [726, 441] on div "Promo code" at bounding box center [717, 447] width 504 height 12
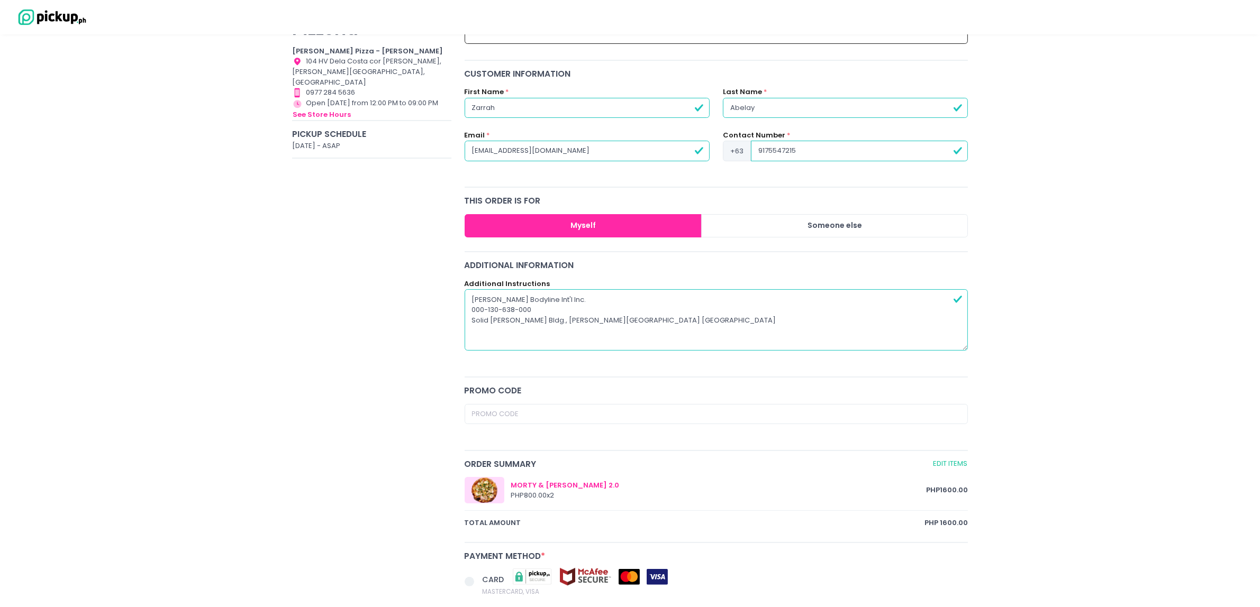
scroll to position [68, 0]
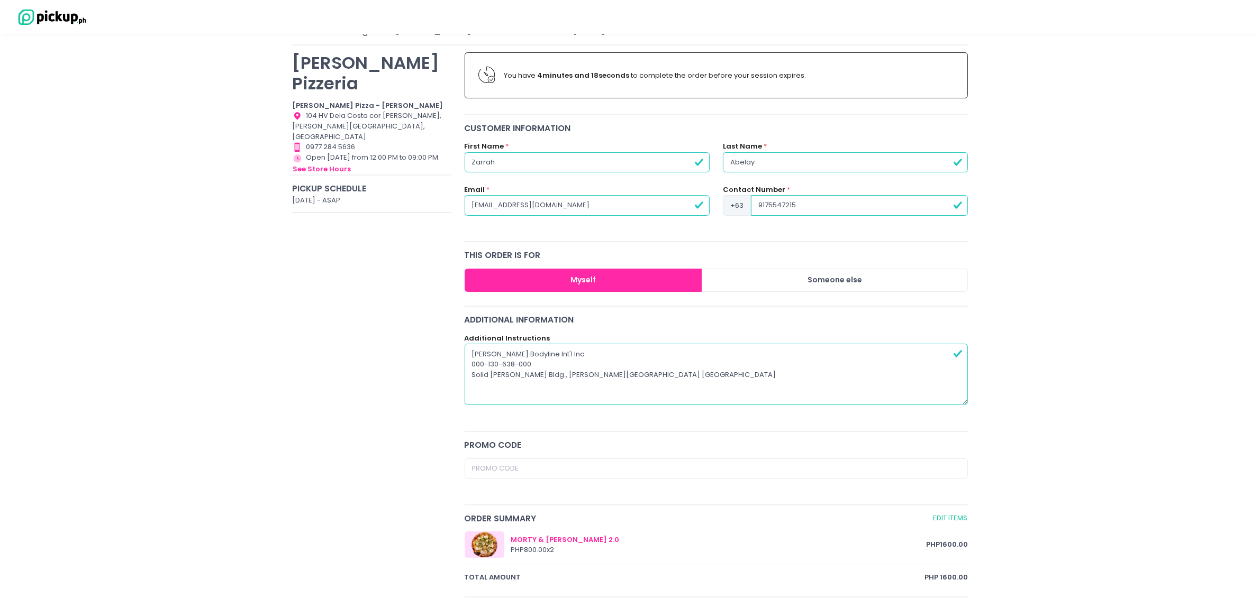
click at [633, 280] on button "Myself" at bounding box center [584, 281] width 238 height 24
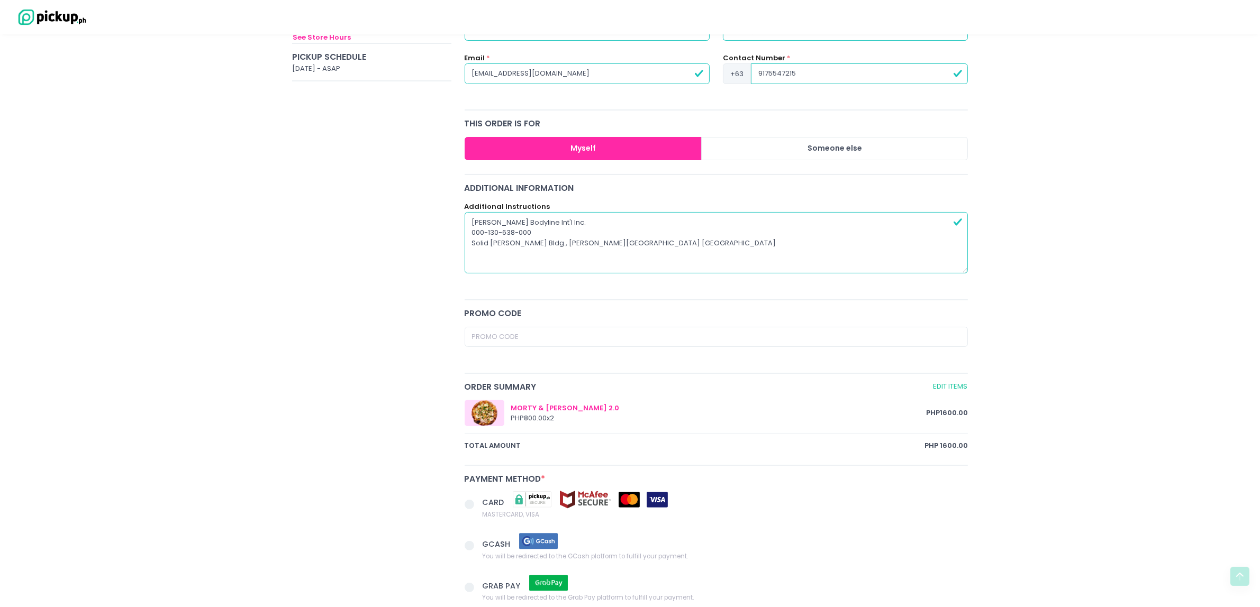
scroll to position [2, 0]
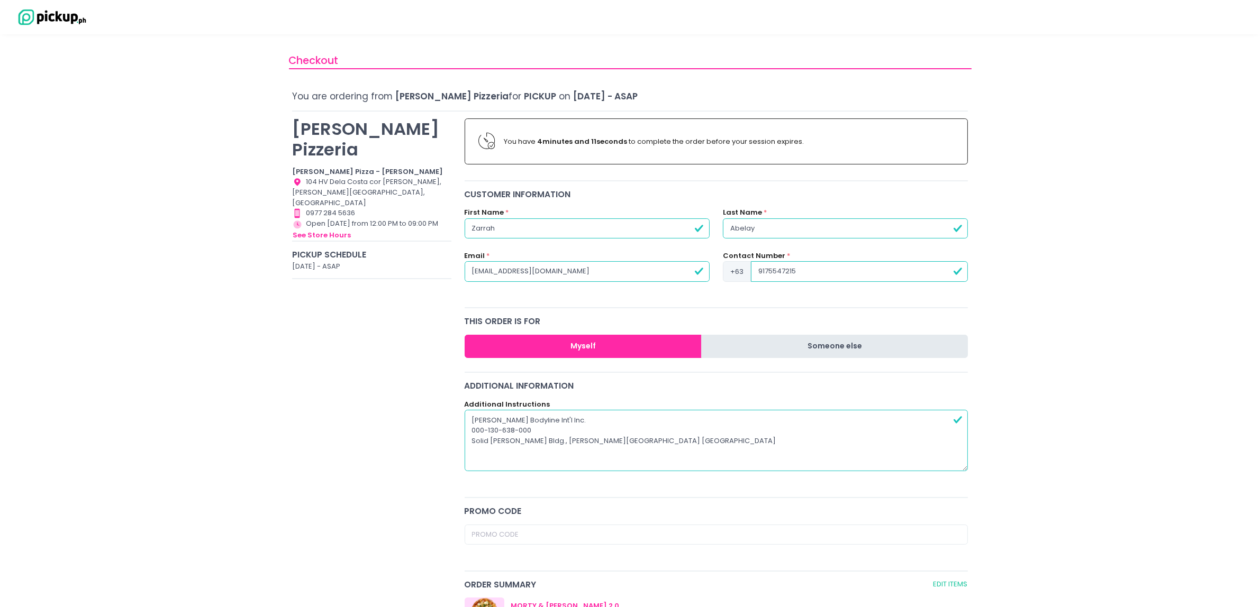
click at [844, 335] on button "Someone else" at bounding box center [834, 347] width 267 height 24
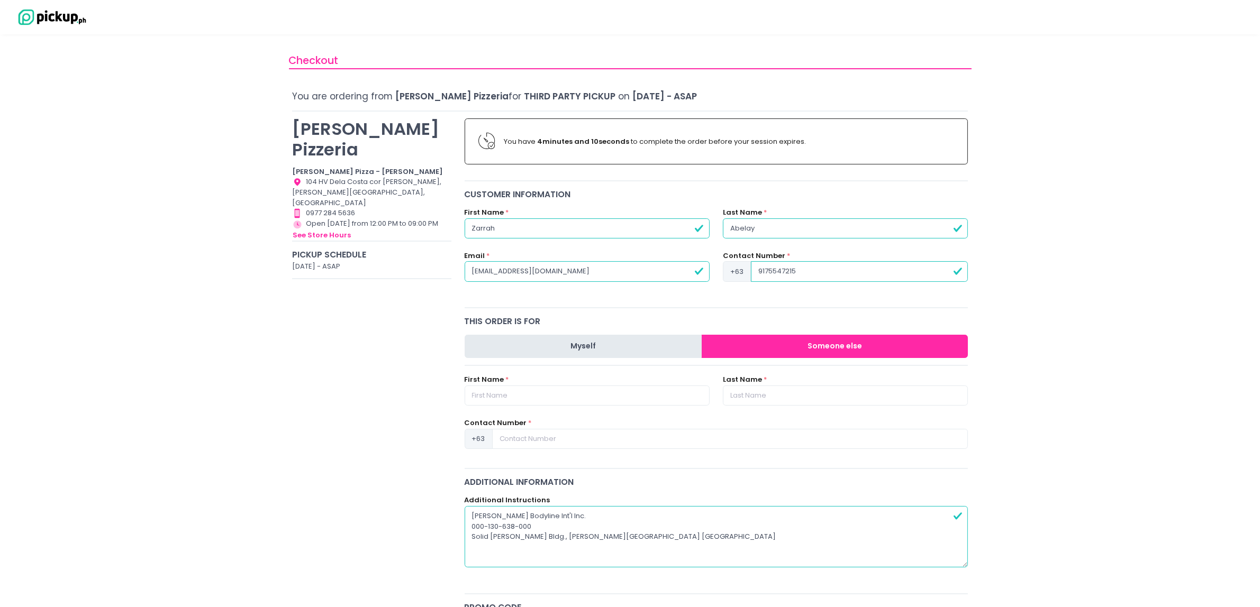
click at [689, 349] on button "Myself" at bounding box center [584, 347] width 238 height 24
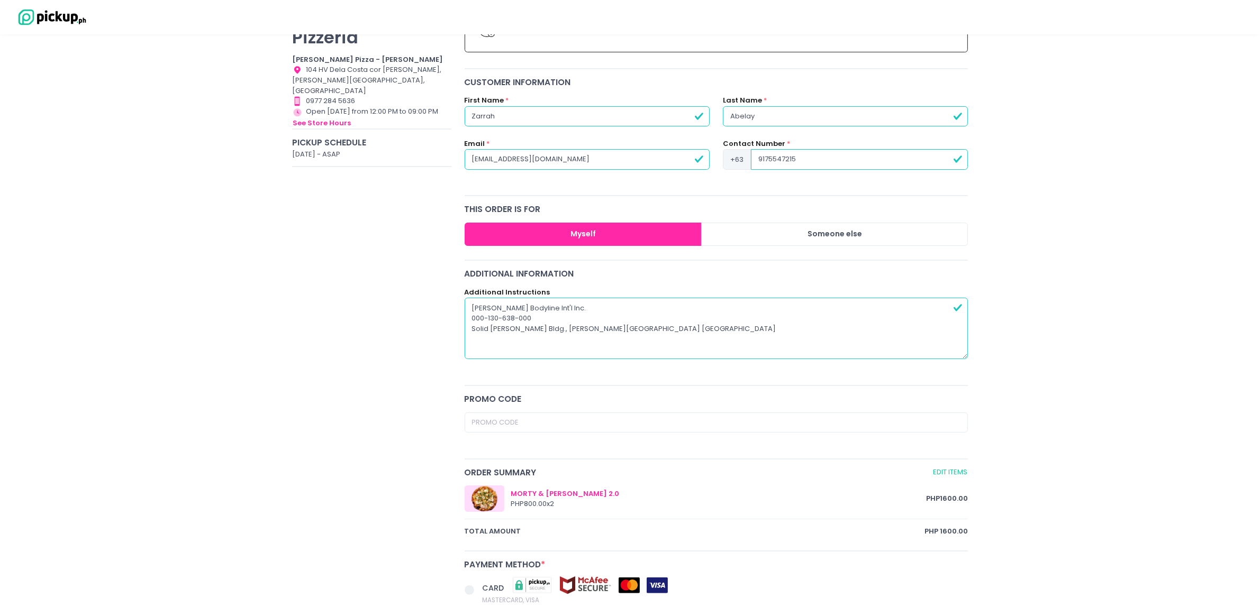
scroll to position [134, 0]
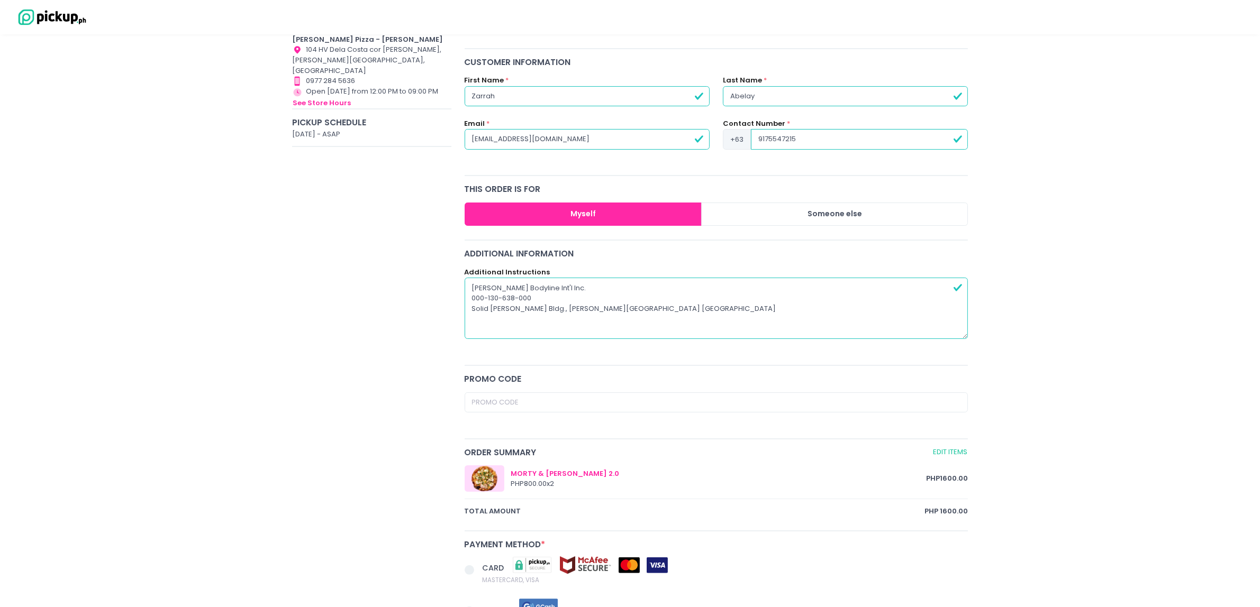
click at [886, 472] on div "MORTY & [PERSON_NAME] 2.0" at bounding box center [718, 474] width 415 height 11
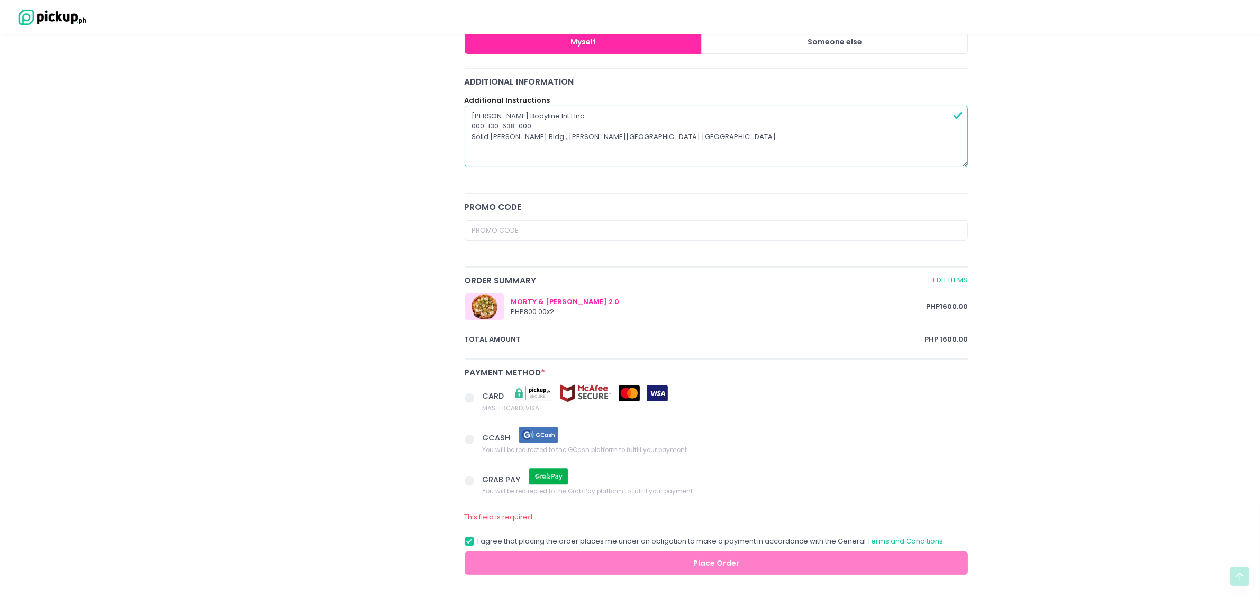
scroll to position [332, 0]
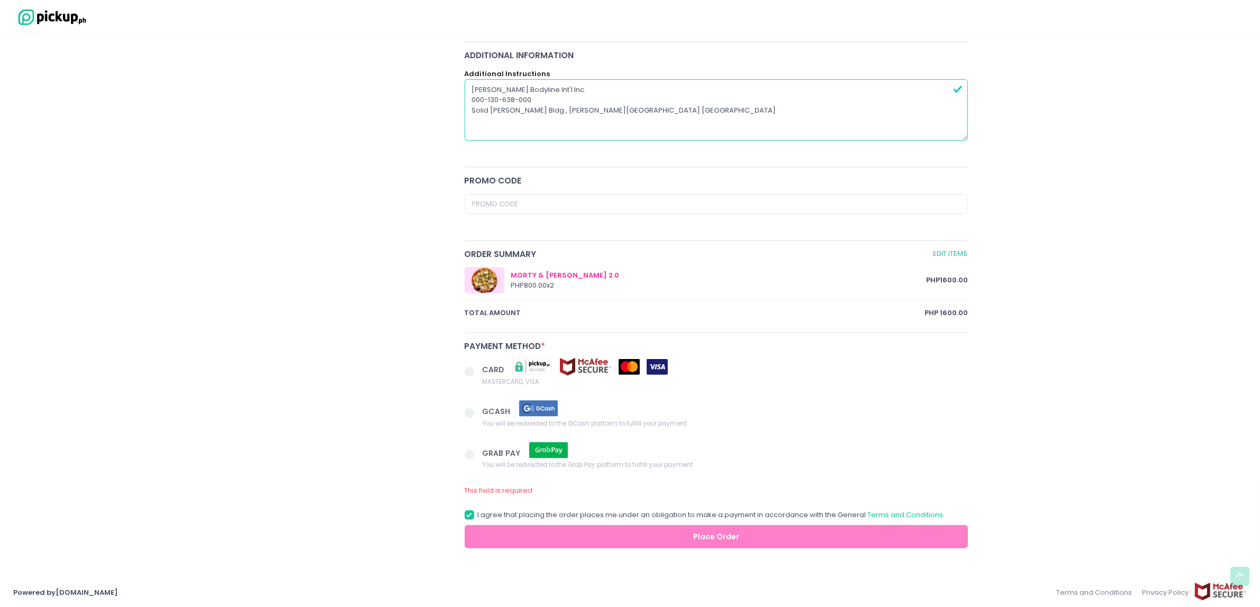
click at [549, 421] on span "You will be redirected to the GCash platform to fulfill your payment." at bounding box center [585, 423] width 206 height 11
click at [485, 415] on input "GCASH You will be redirected to the GCash platform to fulfill your payment." at bounding box center [481, 411] width 7 height 7
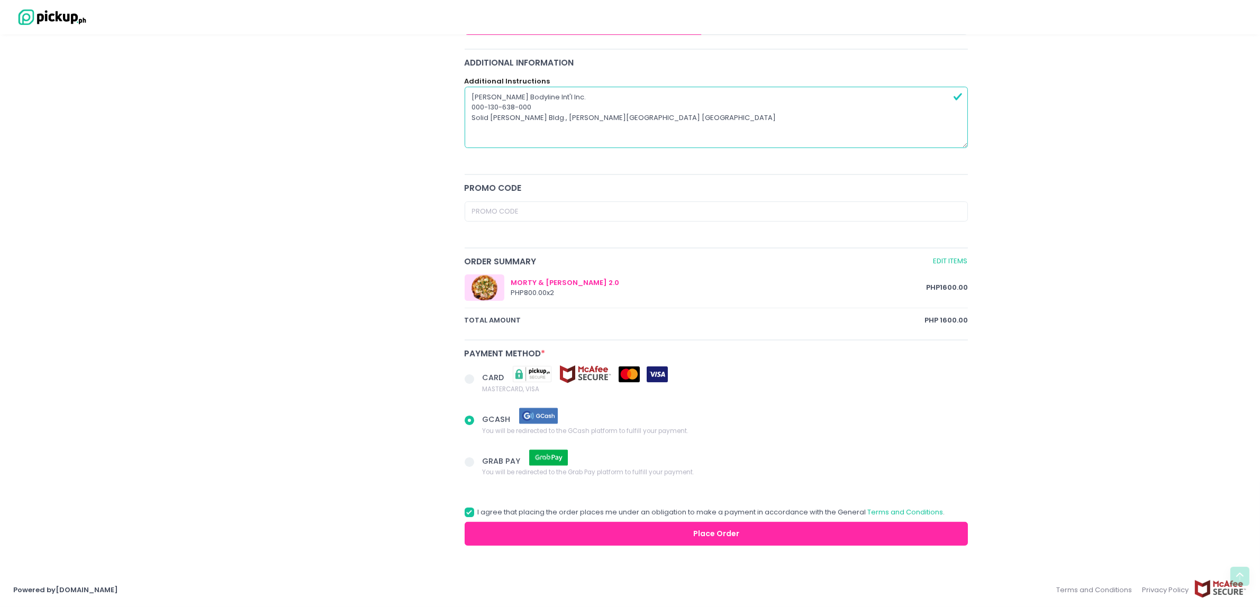
scroll to position [322, 0]
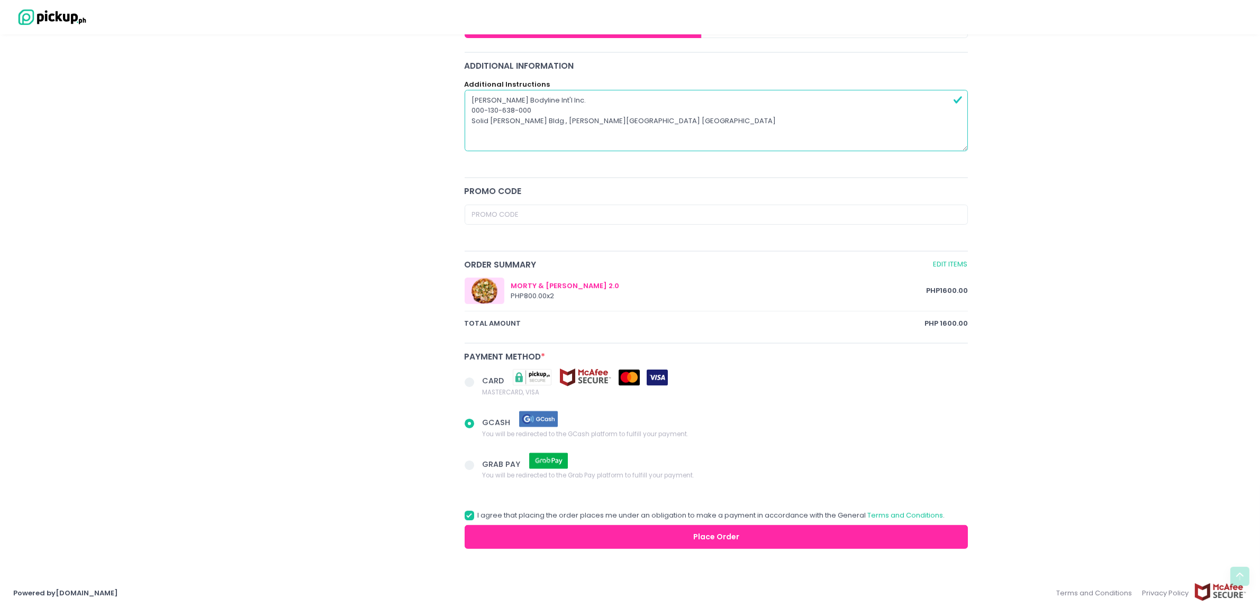
click at [598, 529] on button "Place Order" at bounding box center [717, 537] width 504 height 24
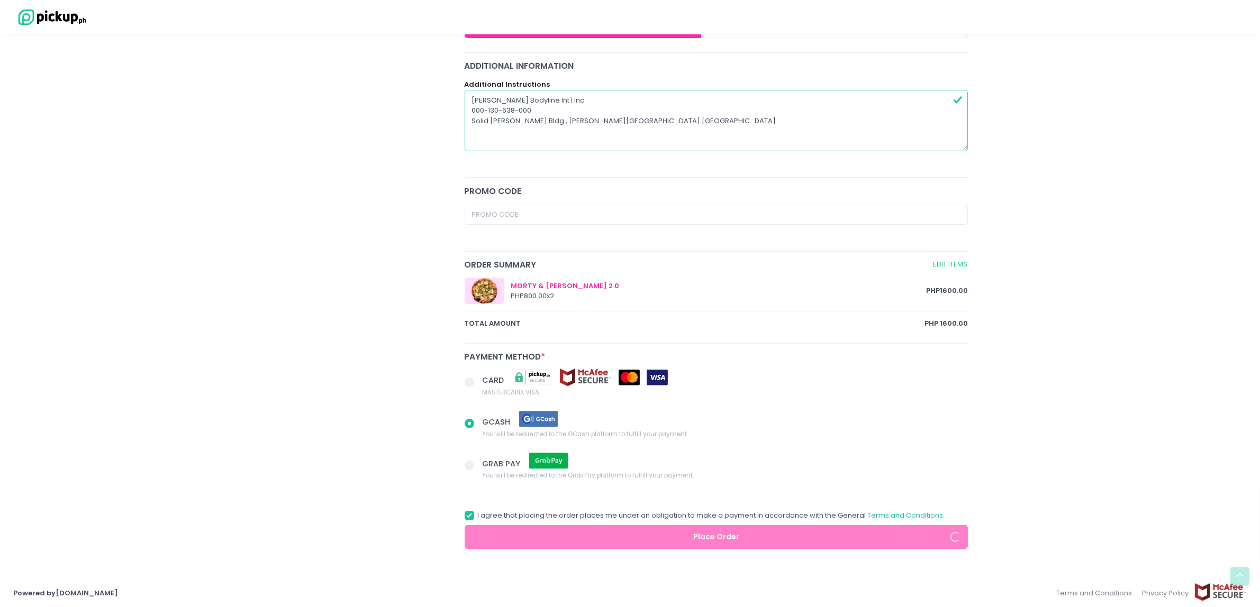
click at [463, 426] on div "GCASH You will be redirected to the GCash platform to fulfill your payment." at bounding box center [716, 433] width 517 height 42
click at [471, 419] on span at bounding box center [470, 424] width 10 height 10
click at [478, 418] on input "GCASH You will be redirected to the GCash platform to fulfill your payment." at bounding box center [481, 421] width 7 height 7
click at [519, 417] on img at bounding box center [538, 419] width 53 height 19
click at [485, 418] on input "GCASH You will be redirected to the GCash platform to fulfill your payment." at bounding box center [481, 421] width 7 height 7
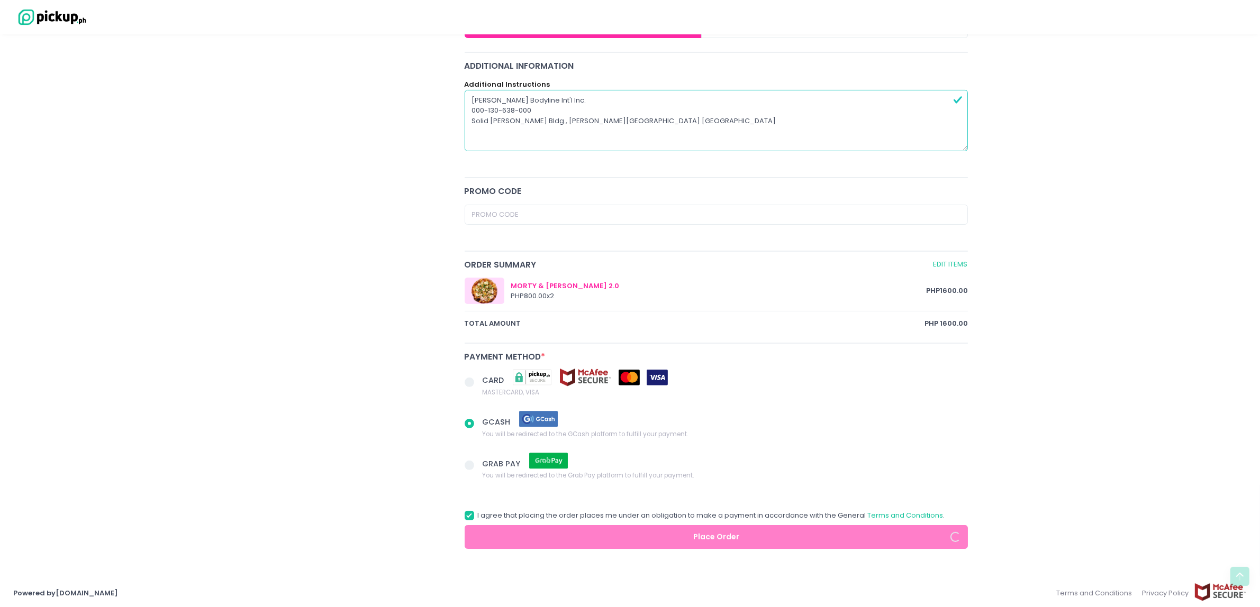
radio input "true"
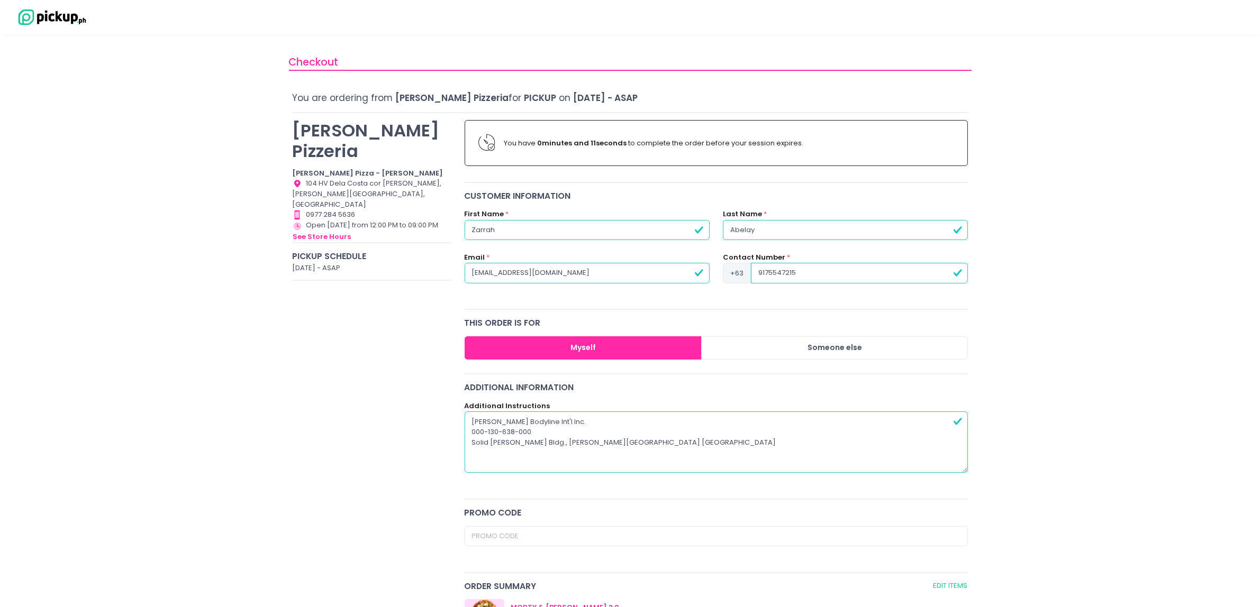
click at [617, 141] on b "0 minutes and 11 seconds" at bounding box center [581, 143] width 89 height 10
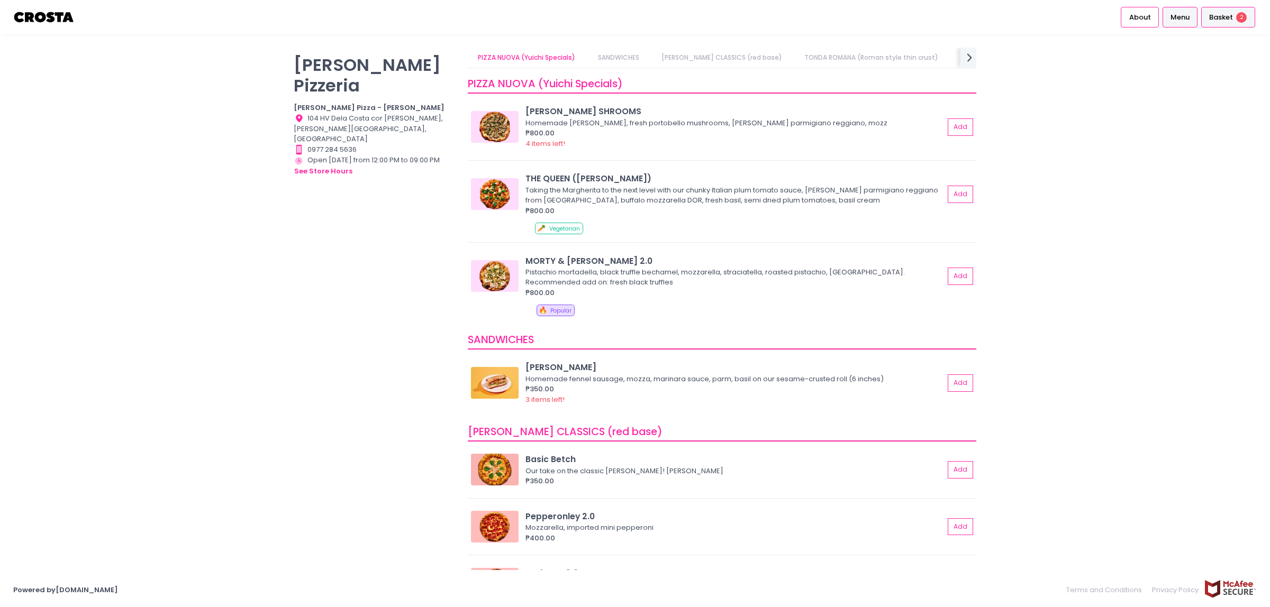
click at [1228, 22] on div "Basket 2" at bounding box center [1228, 17] width 54 height 21
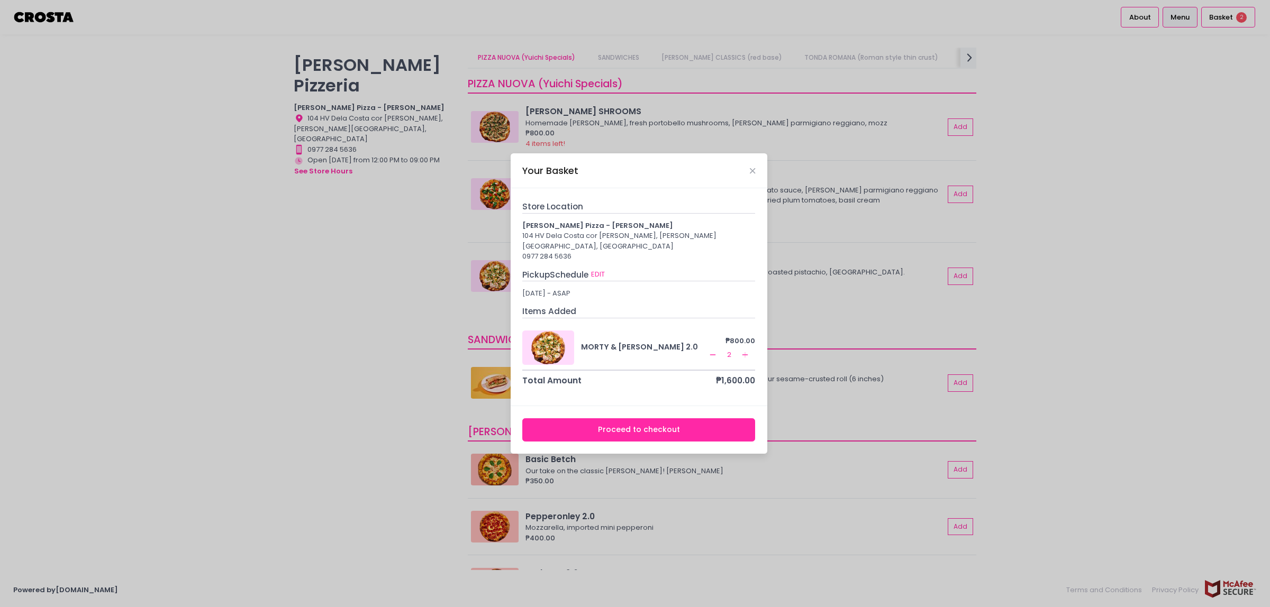
click at [686, 422] on button "Proceed to checkout" at bounding box center [638, 430] width 233 height 24
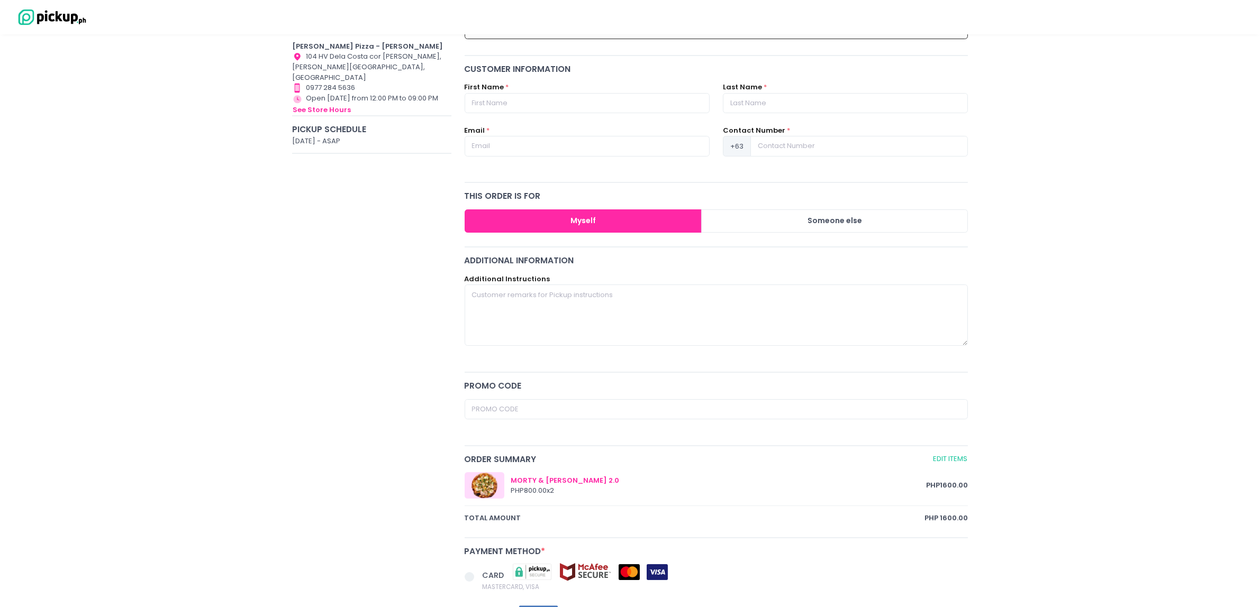
scroll to position [132, 0]
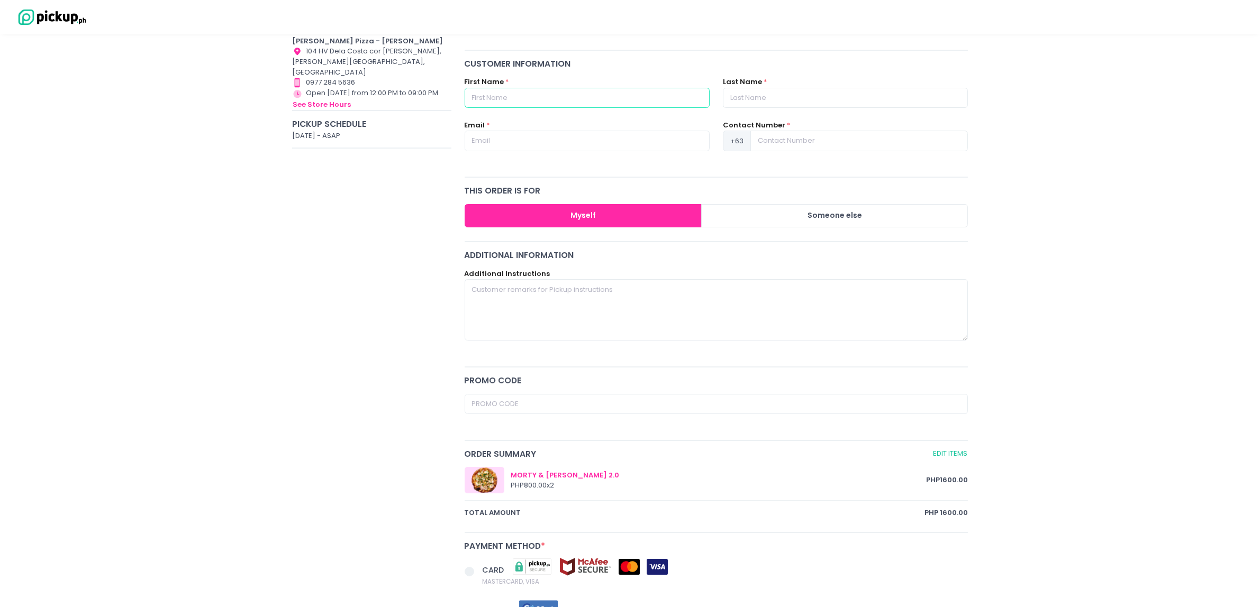
click at [506, 88] on input "text" at bounding box center [587, 98] width 245 height 20
type input "Zarrah"
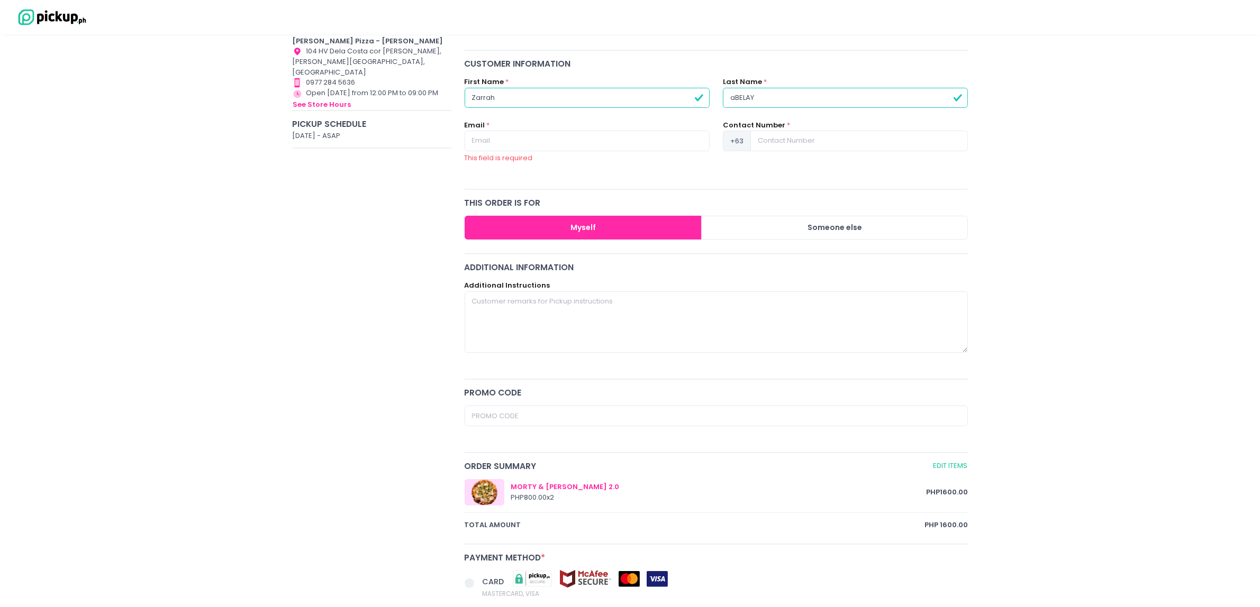
drag, startPoint x: 781, startPoint y: 99, endPoint x: 650, endPoint y: 97, distance: 131.8
click at [650, 97] on div "First Name * [PERSON_NAME] Last Name * [PERSON_NAME]" at bounding box center [716, 98] width 517 height 43
type input "Abelay"
click at [588, 136] on input "text" at bounding box center [587, 141] width 245 height 20
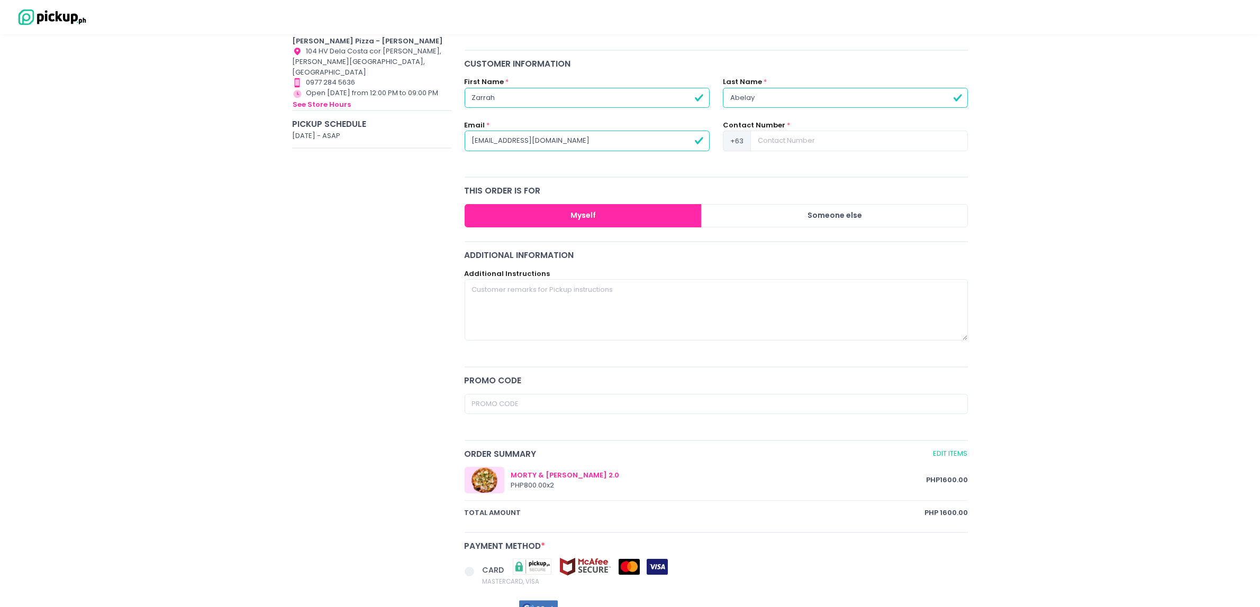
type input "[EMAIL_ADDRESS][DOMAIN_NAME]"
click at [840, 131] on input at bounding box center [858, 141] width 217 height 20
type input "9175547215"
click at [742, 281] on textarea at bounding box center [717, 309] width 504 height 61
paste textarea "[PERSON_NAME] Bodyline Int'l Inc. 000-130-638-000 Solid [PERSON_NAME] Bldg., [P…"
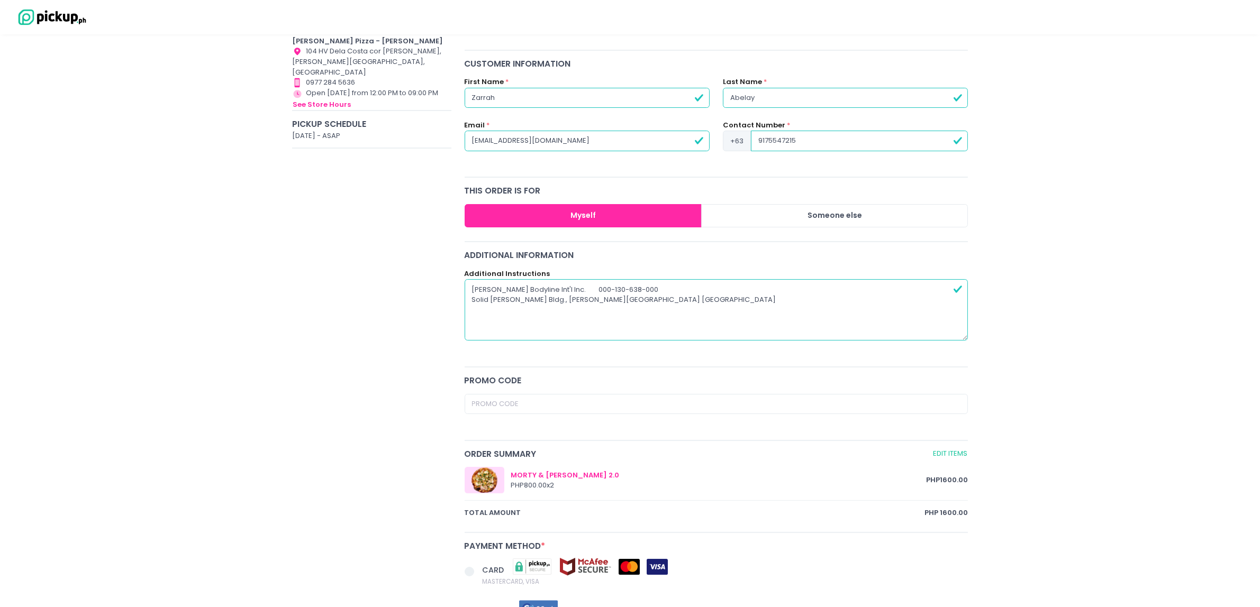
click at [590, 290] on textarea "[PERSON_NAME] Bodyline Int'l Inc. 000-130-638-000 Solid [PERSON_NAME] Bldg., [P…" at bounding box center [717, 309] width 504 height 61
type textarea "[PERSON_NAME] Bodyline Int'l Inc. 000-130-638-000 Solid [PERSON_NAME] Bldg., [P…"
click at [627, 366] on div "You have 4 minutes and 21 seconds to complete the order before your session exp…" at bounding box center [716, 360] width 517 height 758
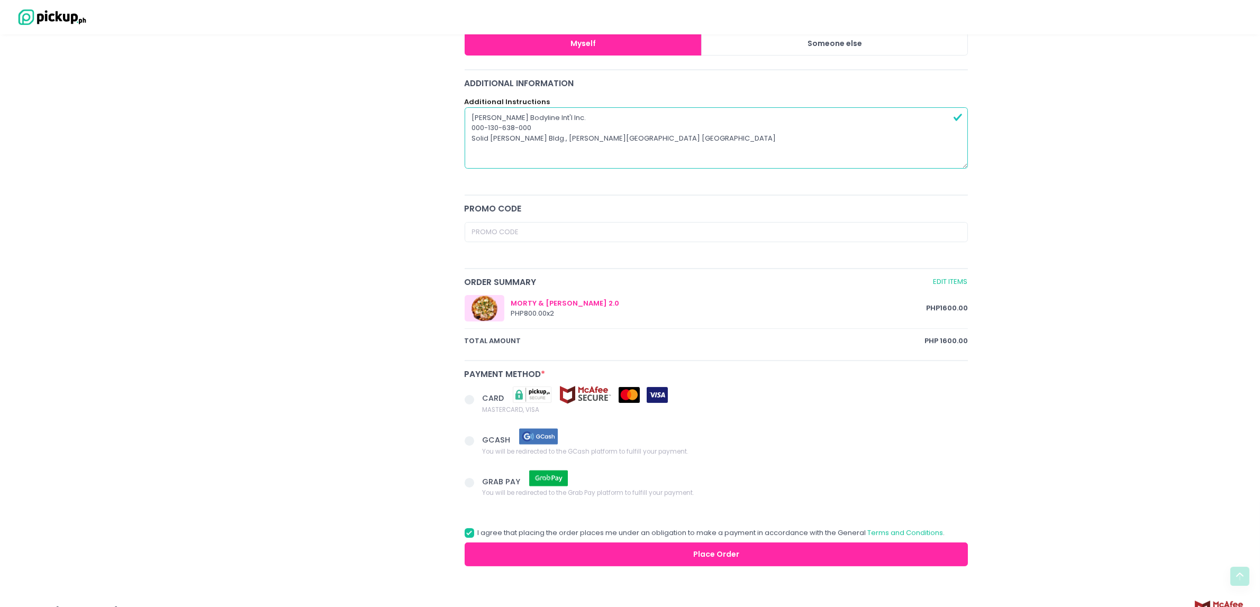
scroll to position [322, 0]
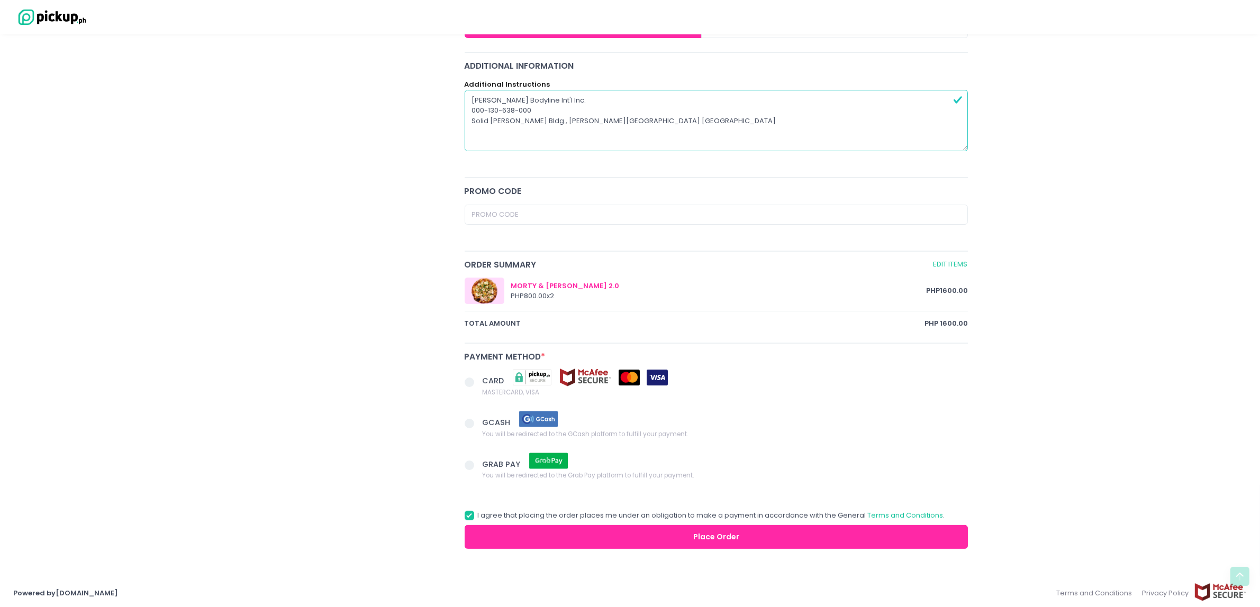
click at [461, 422] on div "GCASH You will be redirected to the GCash platform to fulfill your payment." at bounding box center [716, 433] width 517 height 42
click at [470, 421] on span at bounding box center [470, 424] width 10 height 10
click at [478, 421] on input "GCASH You will be redirected to the GCash platform to fulfill your payment." at bounding box center [481, 421] width 7 height 7
click at [674, 536] on button "Place Order" at bounding box center [717, 537] width 504 height 24
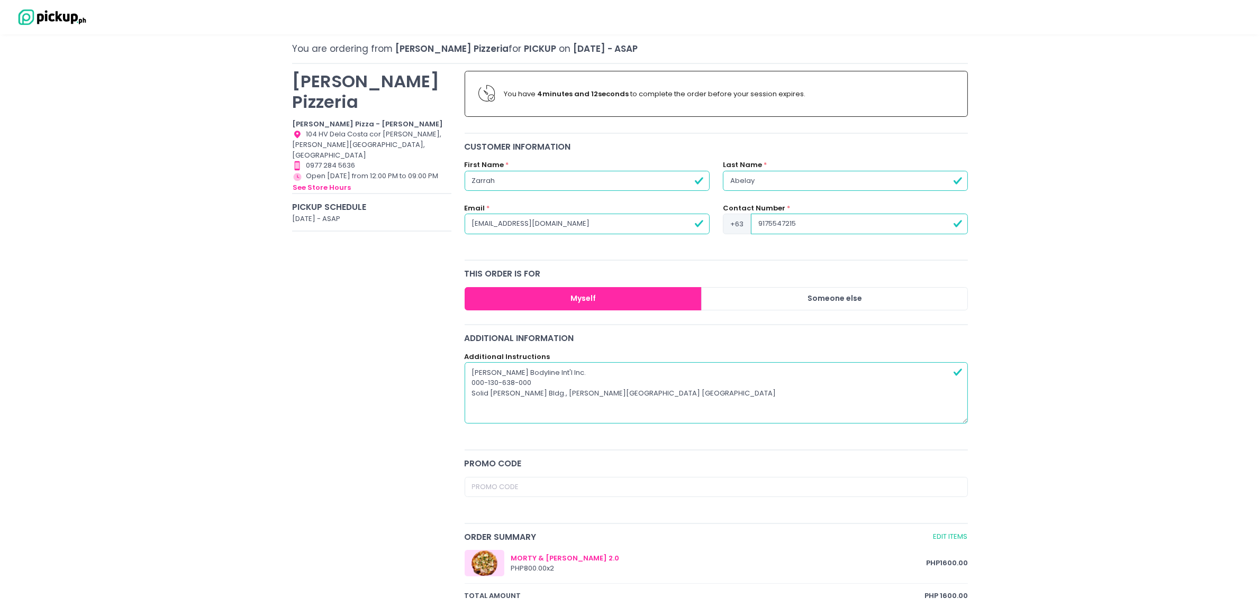
scroll to position [0, 0]
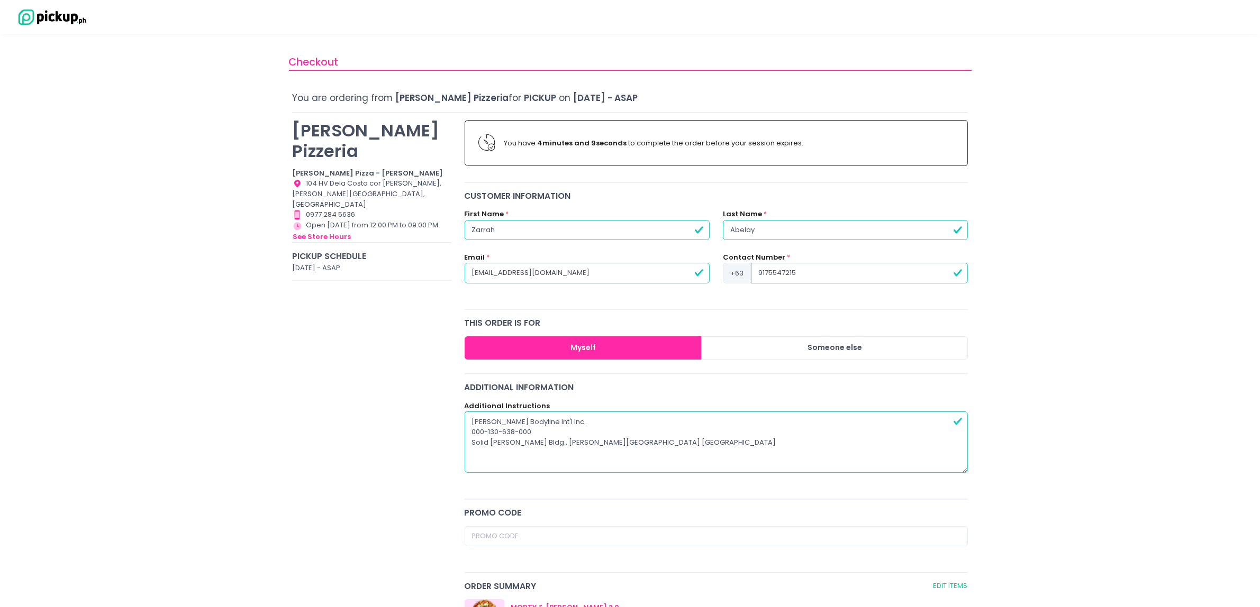
radio input "true"
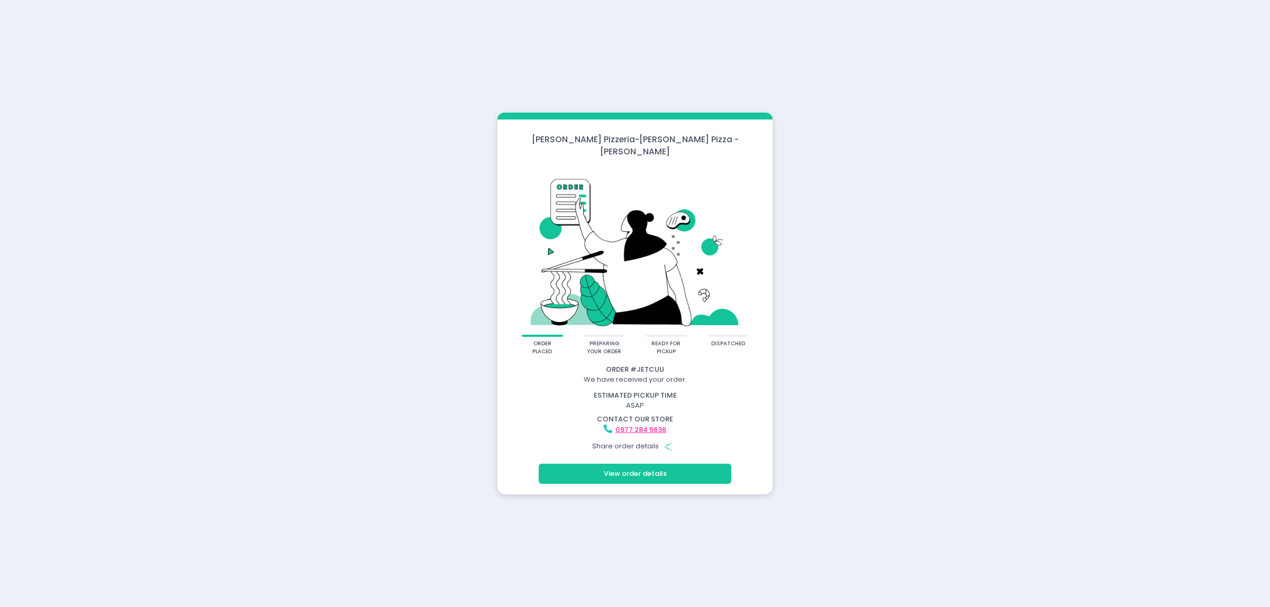
click at [964, 382] on div "Crosta Pizzeria - Crosta Pizza - Salcedo order placed preparing your order read…" at bounding box center [635, 303] width 1270 height 607
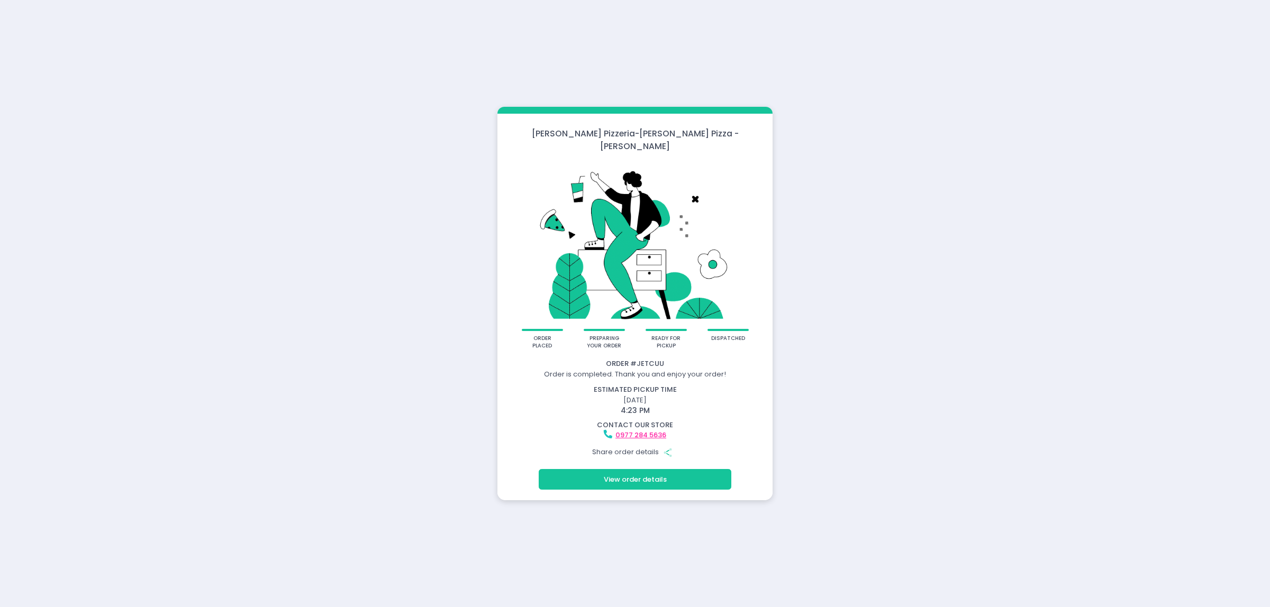
click at [1186, 172] on div "Crosta Pizzeria - Crosta Pizza - Salcedo order placed preparing your order read…" at bounding box center [635, 303] width 1270 height 607
click at [123, 258] on div "Crosta Pizzeria - Crosta Pizza - Salcedo order placed preparing your order read…" at bounding box center [635, 303] width 1270 height 607
click at [931, 135] on div "Crosta Pizzeria - Crosta Pizza - Salcedo order placed preparing your order read…" at bounding box center [635, 303] width 1270 height 607
